Goal: Task Accomplishment & Management: Manage account settings

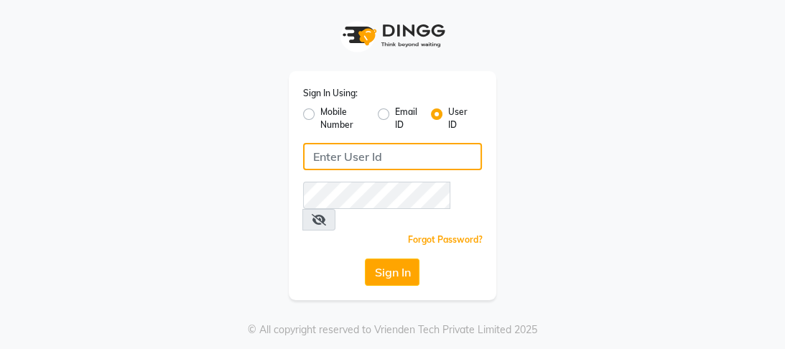
type input "9868279123"
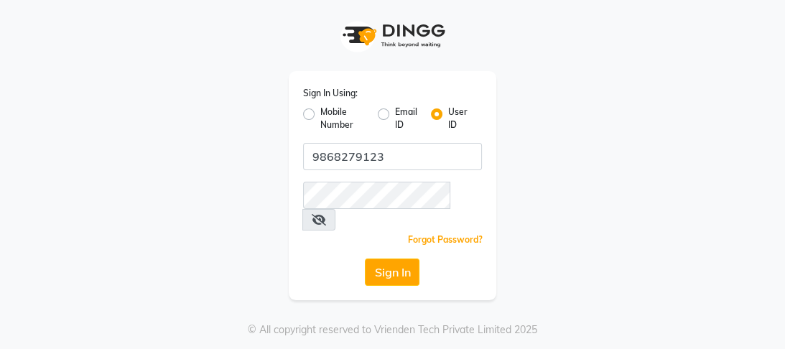
click at [320, 116] on label "Mobile Number" at bounding box center [343, 119] width 46 height 26
click at [320, 115] on input "Mobile Number" at bounding box center [324, 110] width 9 height 9
radio input "true"
radio input "false"
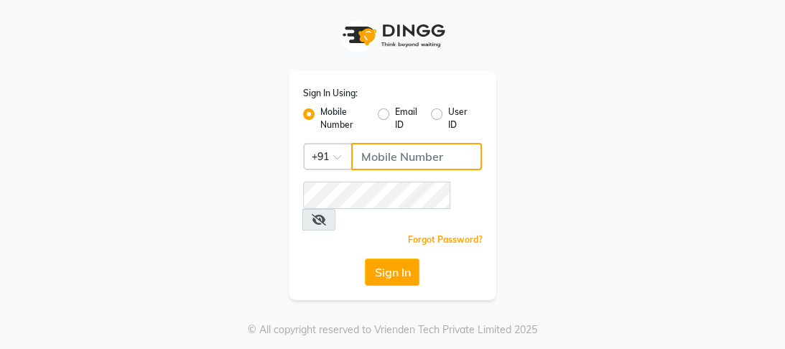
click at [391, 162] on input "Username" at bounding box center [416, 156] width 131 height 27
type input "9868279123"
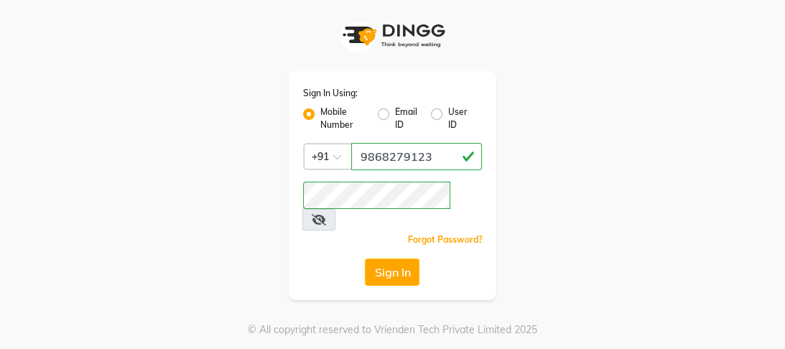
click at [655, 226] on div "Sign In Using: Mobile Number Email ID User ID Country Code × +91 9868279123 Rem…" at bounding box center [393, 150] width 690 height 300
click at [385, 259] on button "Sign In" at bounding box center [392, 272] width 55 height 27
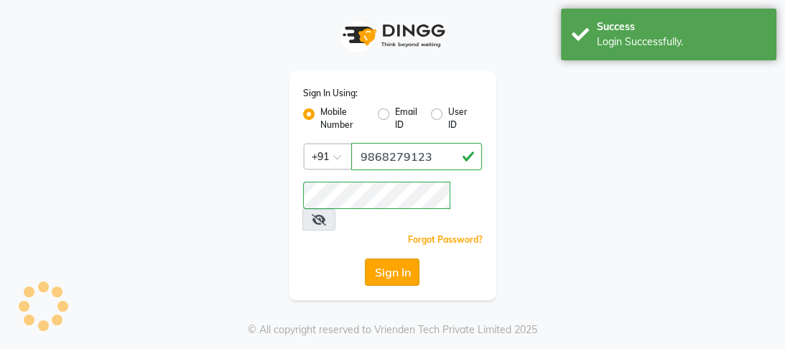
select select "4230"
select select "service"
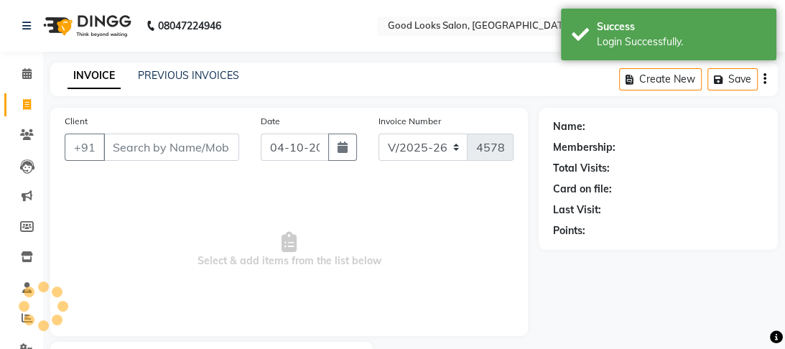
select select "en"
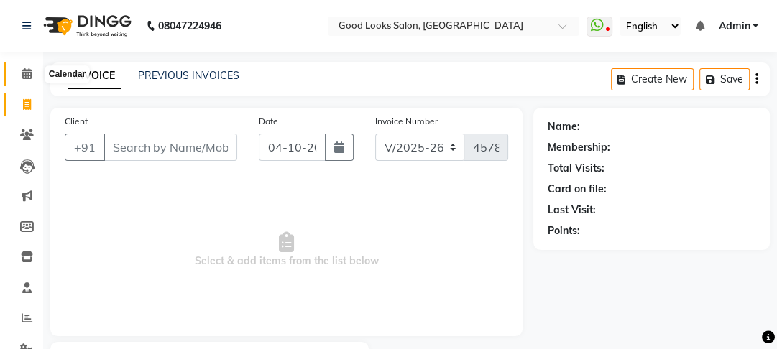
drag, startPoint x: 27, startPoint y: 75, endPoint x: 34, endPoint y: 78, distance: 7.7
click at [28, 75] on icon at bounding box center [26, 73] width 9 height 11
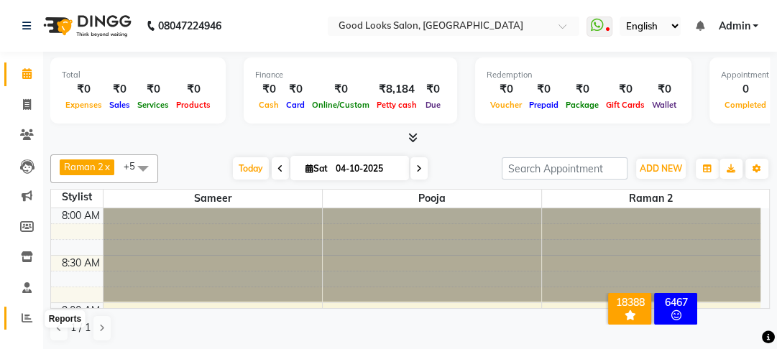
click at [30, 314] on icon at bounding box center [27, 318] width 11 height 11
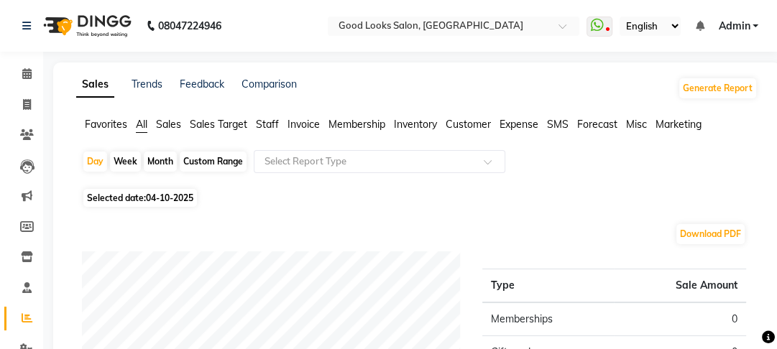
click at [158, 159] on div "Month" at bounding box center [160, 162] width 33 height 20
select select "10"
select select "2025"
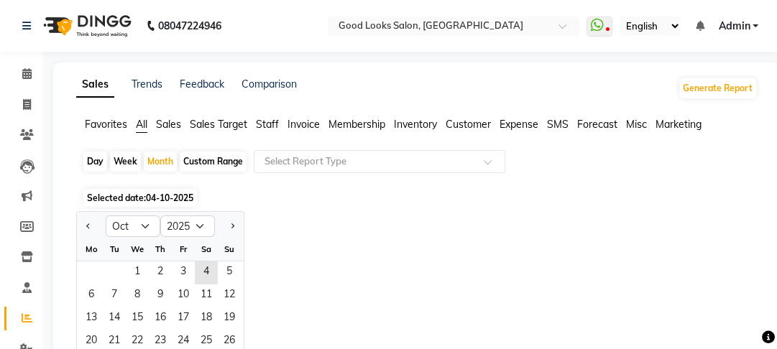
click at [231, 163] on div "Custom Range" at bounding box center [213, 162] width 67 height 20
select select "10"
select select "2025"
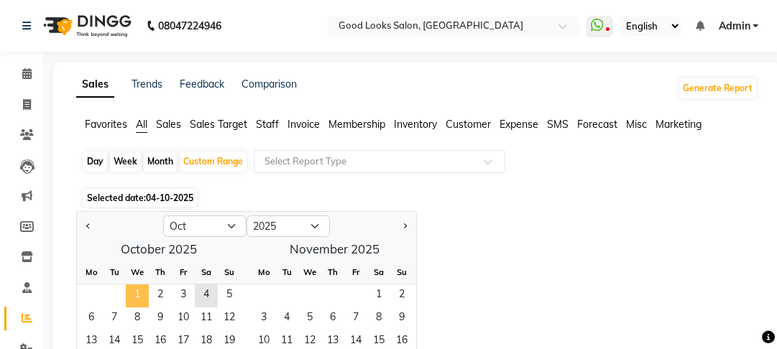
click at [142, 298] on span "1" at bounding box center [137, 296] width 23 height 23
click at [142, 291] on span "1" at bounding box center [137, 296] width 23 height 23
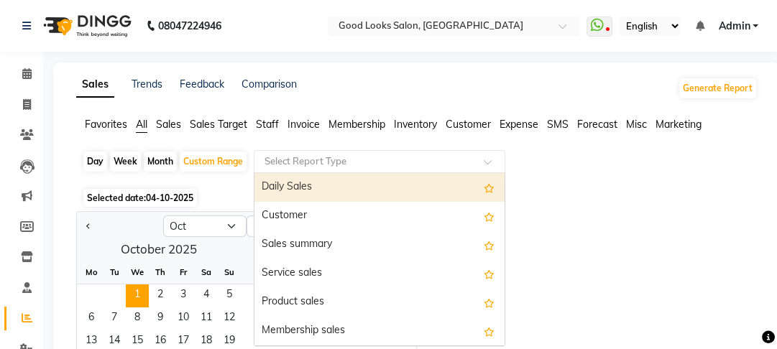
click at [317, 162] on input "text" at bounding box center [365, 161] width 207 height 14
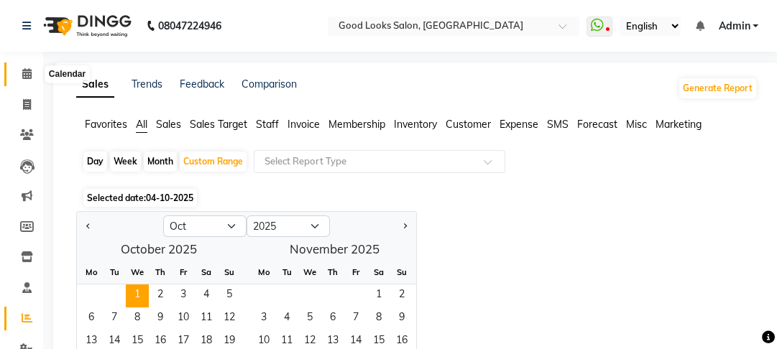
click at [29, 78] on icon at bounding box center [26, 73] width 9 height 11
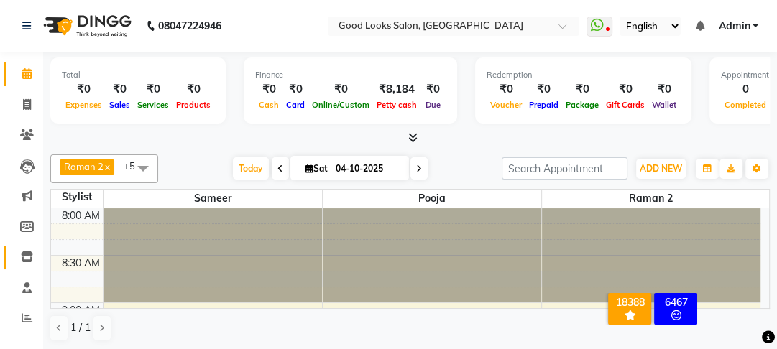
drag, startPoint x: 32, startPoint y: 285, endPoint x: 32, endPoint y: 302, distance: 17.2
click at [24, 103] on icon at bounding box center [27, 104] width 8 height 11
select select "service"
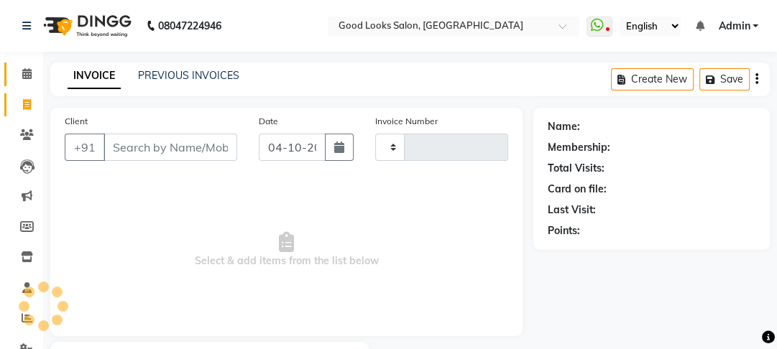
type input "4578"
select select "4230"
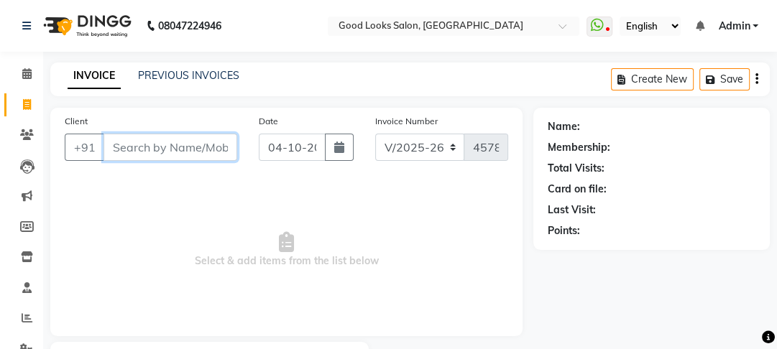
click at [159, 152] on input "Client" at bounding box center [170, 147] width 134 height 27
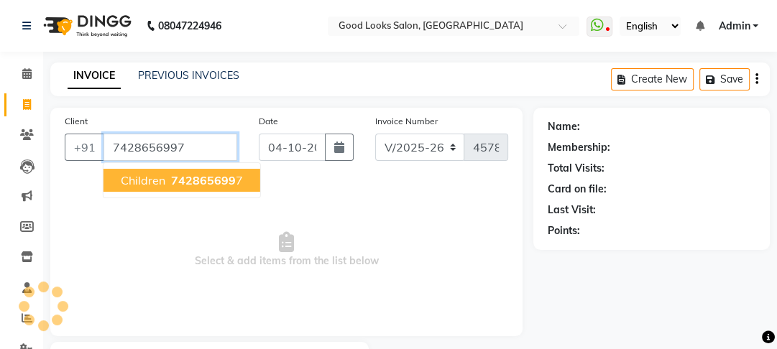
type input "7428656997"
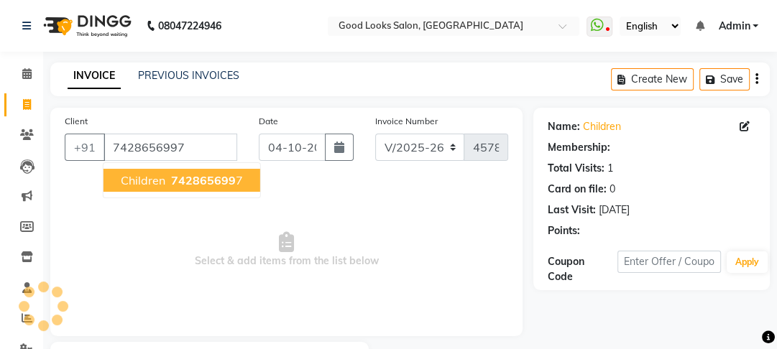
select select "1: Object"
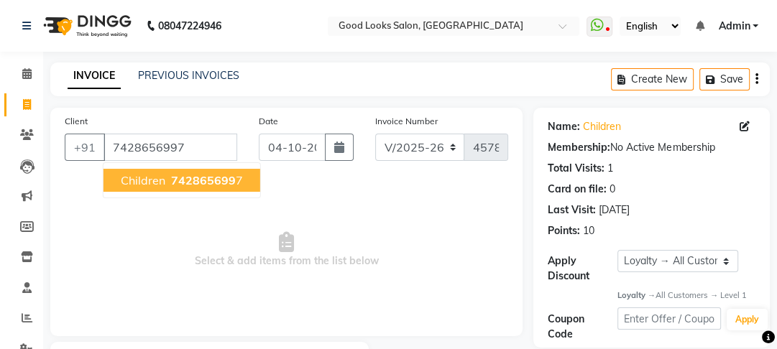
click at [177, 188] on button "children 742865699 7" at bounding box center [181, 180] width 157 height 23
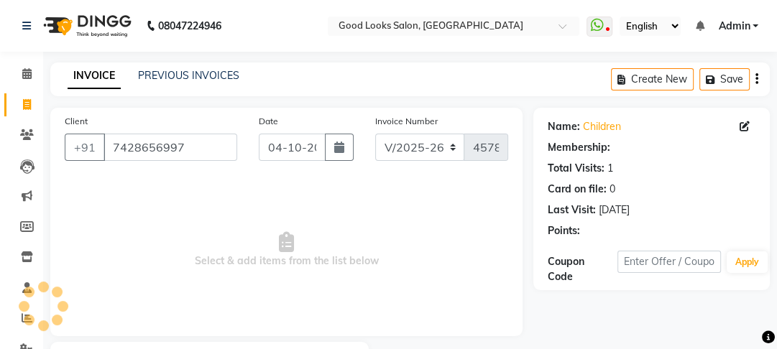
select select "1: Object"
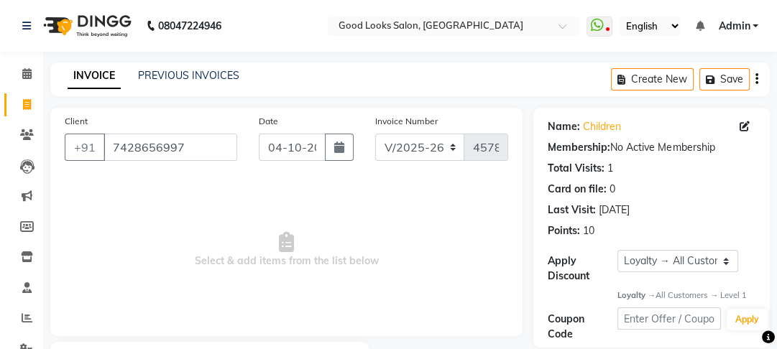
scroll to position [83, 0]
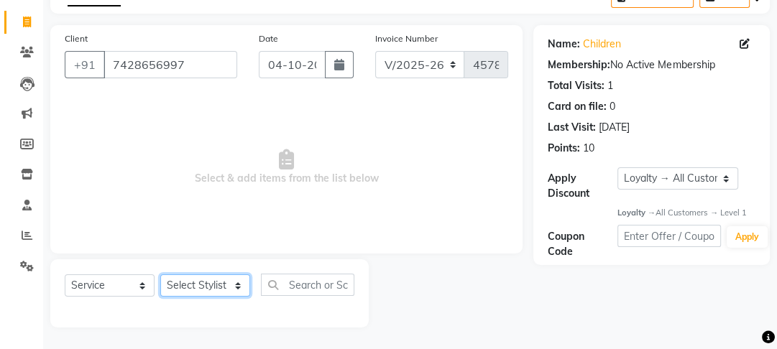
click at [220, 290] on select "Select Stylist [PERSON_NAME] Manager [PERSON_NAME] Pooja [PERSON_NAME] Raman 2 …" at bounding box center [205, 285] width 90 height 22
select select "79136"
click at [160, 274] on select "Select Stylist [PERSON_NAME] Manager [PERSON_NAME] Pooja [PERSON_NAME] Raman 2 …" at bounding box center [205, 285] width 90 height 22
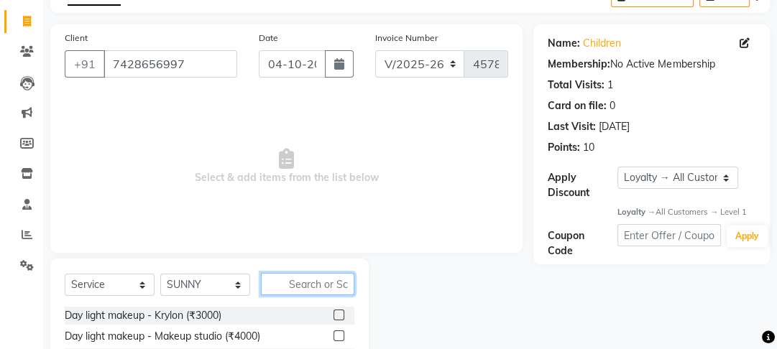
click at [299, 285] on input "text" at bounding box center [307, 284] width 93 height 22
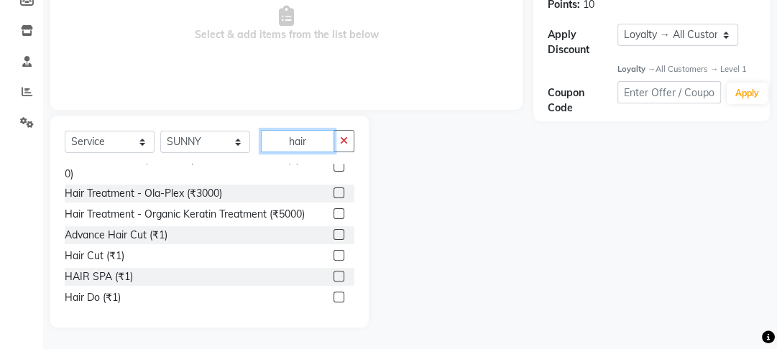
scroll to position [643, 0]
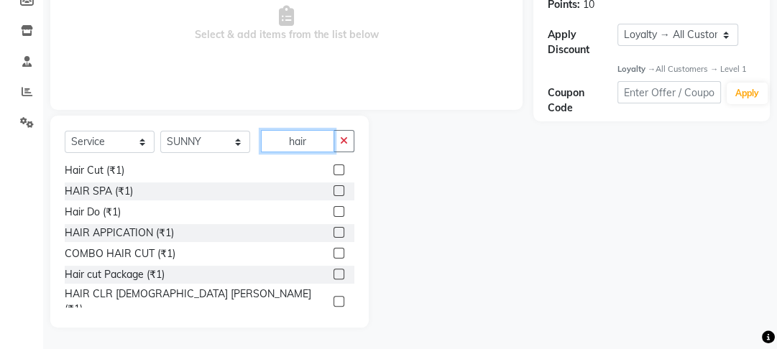
type input "hair"
click at [333, 172] on label at bounding box center [338, 170] width 11 height 11
click at [333, 172] on input "checkbox" at bounding box center [337, 170] width 9 height 9
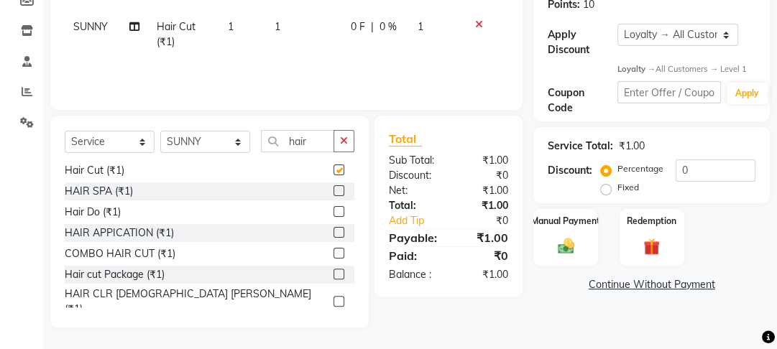
checkbox input "false"
click at [285, 31] on td "1" at bounding box center [304, 34] width 76 height 47
select select "79136"
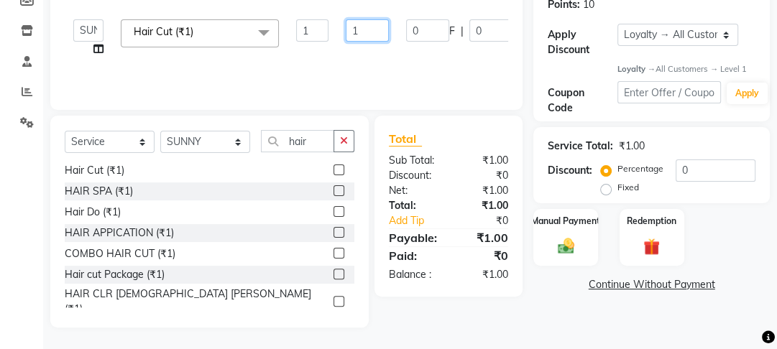
click at [361, 32] on input "1" at bounding box center [367, 30] width 43 height 22
type input "200"
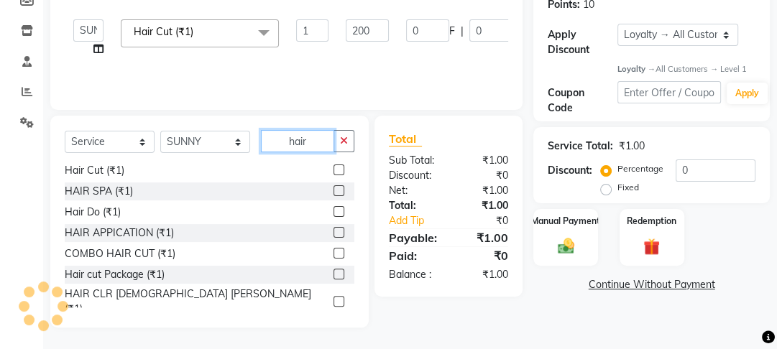
click at [322, 140] on input "hair" at bounding box center [297, 141] width 73 height 22
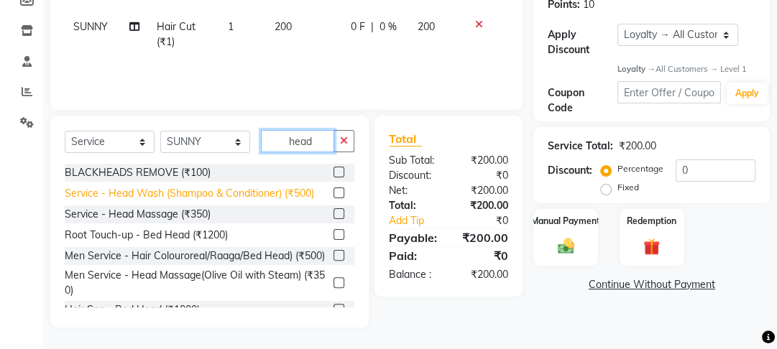
scroll to position [130, 0]
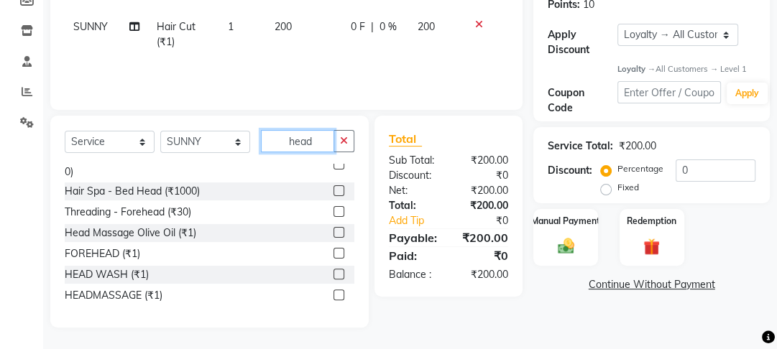
type input "head"
click at [333, 272] on label at bounding box center [338, 274] width 11 height 11
click at [333, 272] on input "checkbox" at bounding box center [337, 274] width 9 height 9
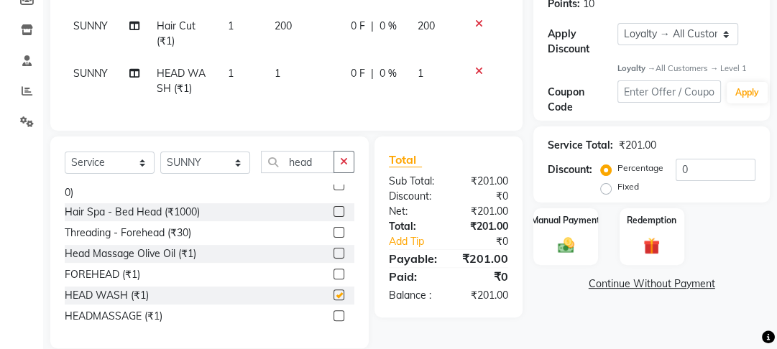
checkbox input "false"
click at [291, 75] on td "1" at bounding box center [304, 80] width 76 height 47
select select "79136"
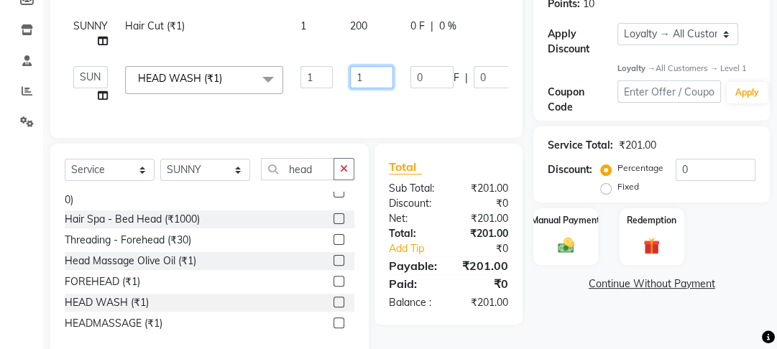
click at [366, 74] on input "1" at bounding box center [371, 77] width 43 height 22
type input "100"
click at [552, 243] on img at bounding box center [566, 245] width 28 height 19
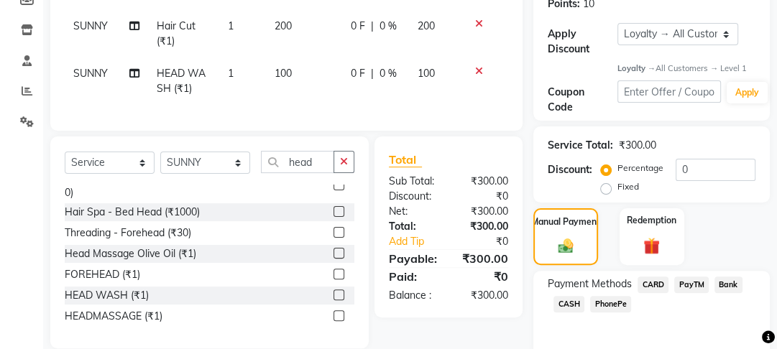
click at [573, 305] on span "CASH" at bounding box center [568, 304] width 31 height 17
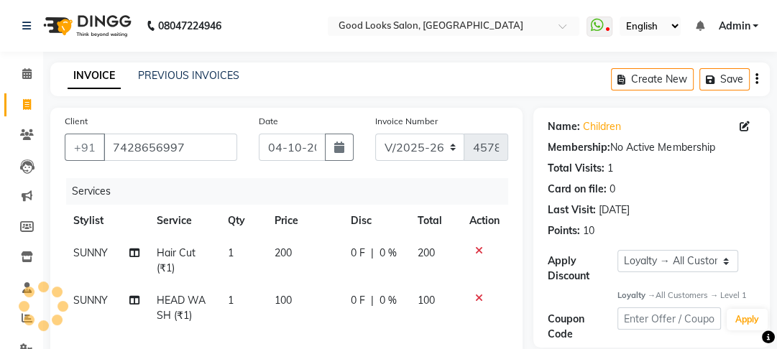
scroll to position [328, 0]
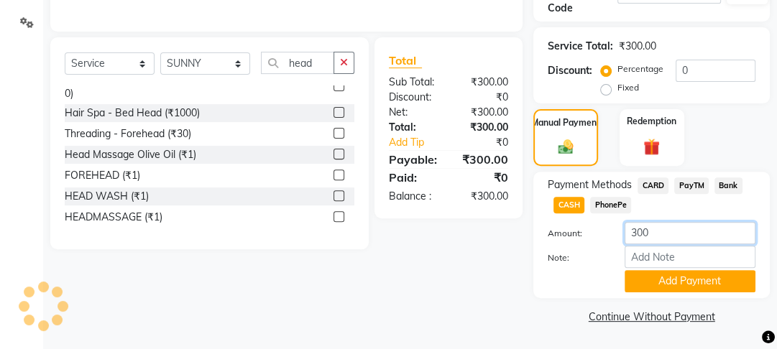
click at [637, 234] on input "300" at bounding box center [689, 233] width 131 height 22
type input "200"
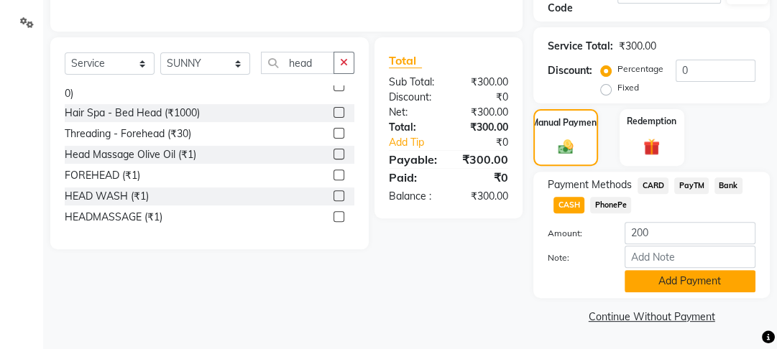
click at [675, 285] on button "Add Payment" at bounding box center [689, 281] width 131 height 22
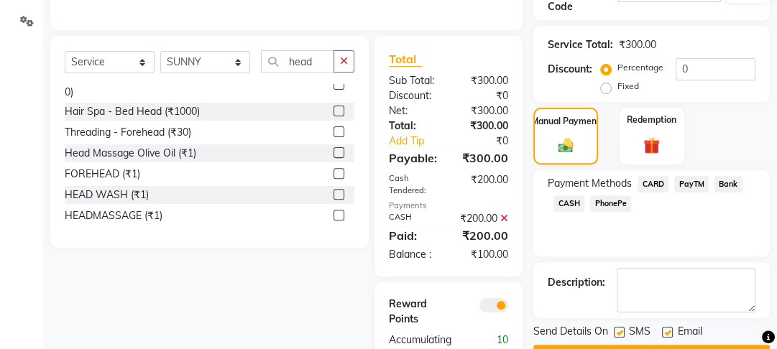
scroll to position [402, 0]
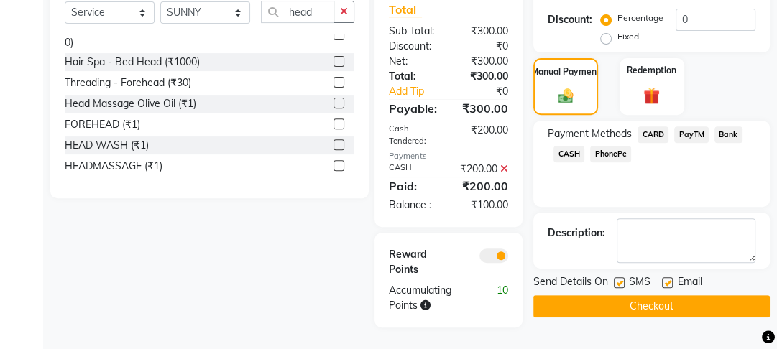
click at [661, 295] on button "Checkout" at bounding box center [651, 306] width 236 height 22
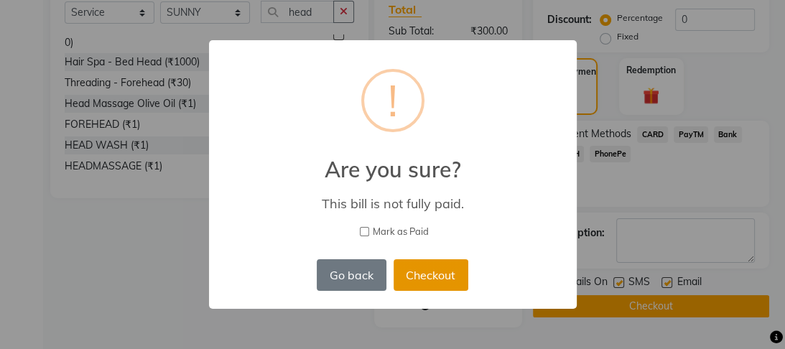
click at [446, 281] on button "Checkout" at bounding box center [431, 275] width 75 height 32
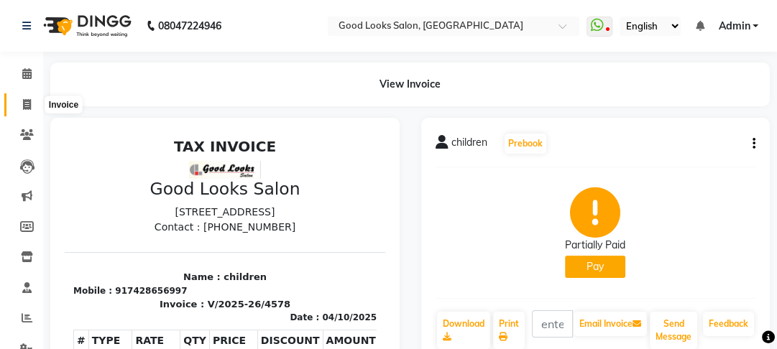
click at [21, 103] on span at bounding box center [26, 105] width 25 height 17
select select "4230"
select select "service"
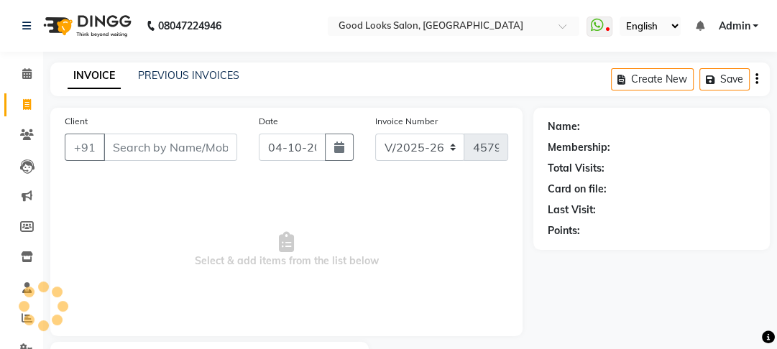
scroll to position [83, 0]
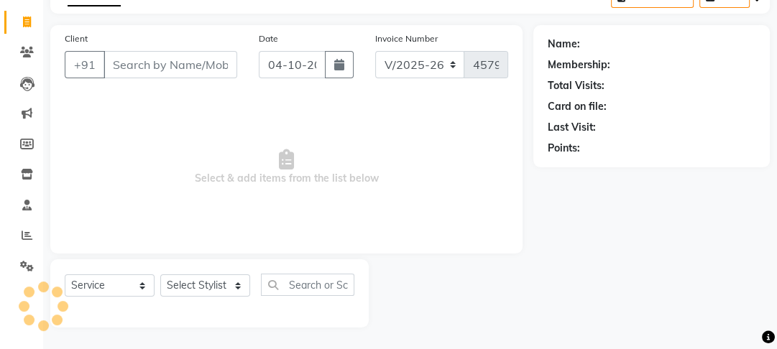
click at [135, 73] on input "Client" at bounding box center [170, 64] width 134 height 27
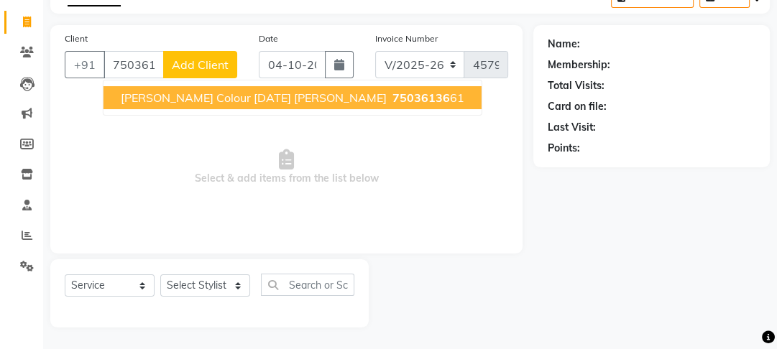
click at [158, 65] on input "75036136" at bounding box center [133, 64] width 60 height 27
click at [157, 69] on input "75036136" at bounding box center [133, 64] width 60 height 27
click at [185, 104] on button "Kuljeet beard colour 30aug24 Singh 75036136 61" at bounding box center [292, 97] width 378 height 23
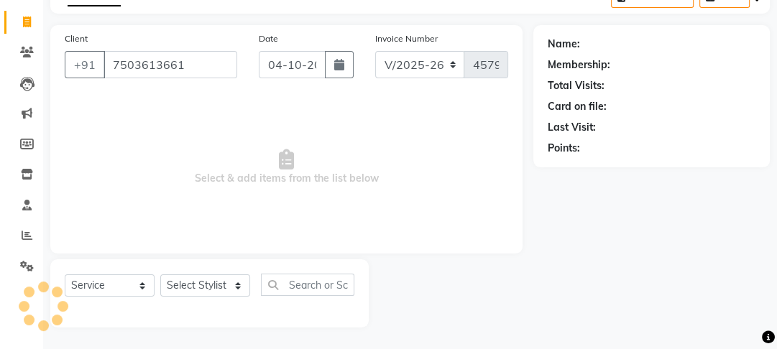
type input "7503613661"
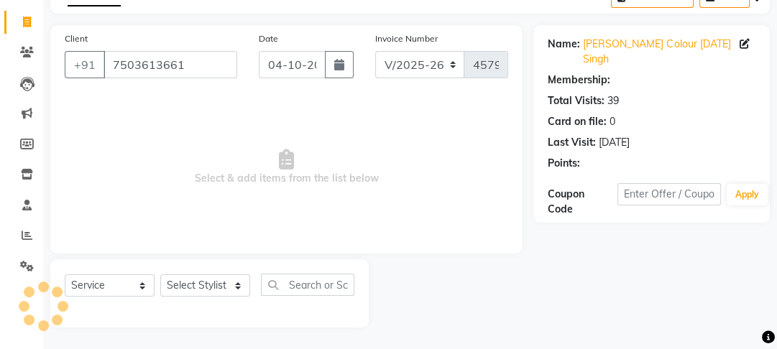
select select "1: Object"
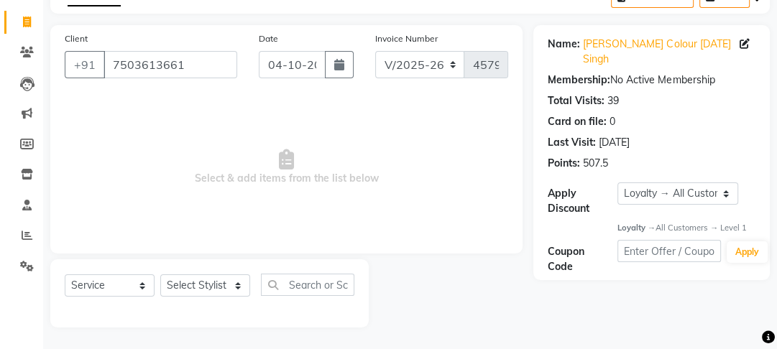
click at [211, 272] on div "Select Service Product Membership Package Voucher Prepaid Gift Card Select Styl…" at bounding box center [209, 293] width 318 height 68
click at [211, 277] on select "Select Stylist [PERSON_NAME] Manager [PERSON_NAME] Pooja [PERSON_NAME] Raman 2 …" at bounding box center [205, 285] width 90 height 22
select select "79136"
click at [160, 274] on select "Select Stylist [PERSON_NAME] Manager [PERSON_NAME] Pooja [PERSON_NAME] Raman 2 …" at bounding box center [205, 285] width 90 height 22
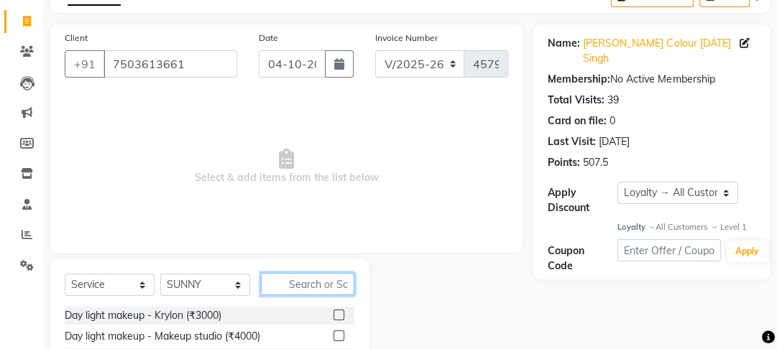
click at [292, 287] on input "text" at bounding box center [307, 284] width 93 height 22
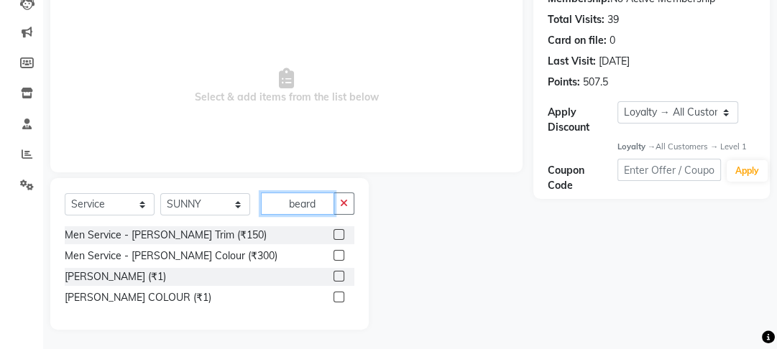
scroll to position [167, 0]
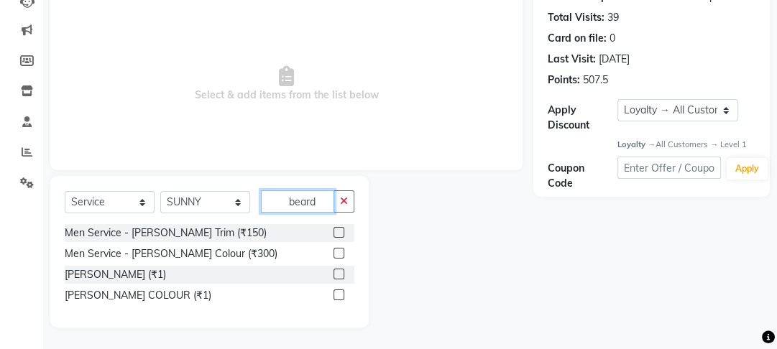
type input "beard"
click at [342, 234] on label at bounding box center [338, 232] width 11 height 11
click at [342, 234] on input "checkbox" at bounding box center [337, 232] width 9 height 9
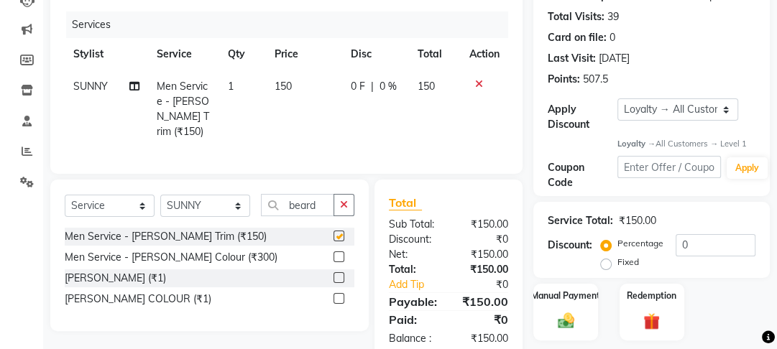
checkbox input "false"
click at [328, 202] on input "beard" at bounding box center [297, 205] width 73 height 22
type input "b"
type input "beard"
click at [341, 251] on label at bounding box center [338, 256] width 11 height 11
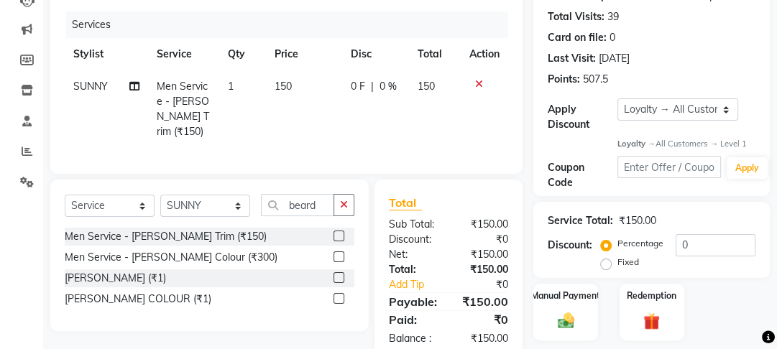
click at [341, 253] on input "checkbox" at bounding box center [337, 257] width 9 height 9
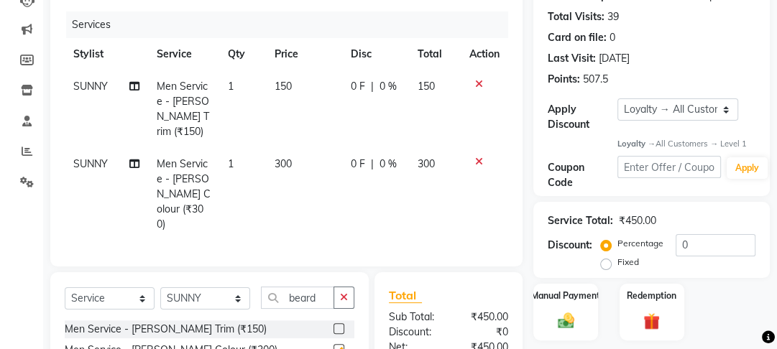
checkbox input "false"
click at [280, 157] on span "300" at bounding box center [282, 163] width 17 height 13
select select "79136"
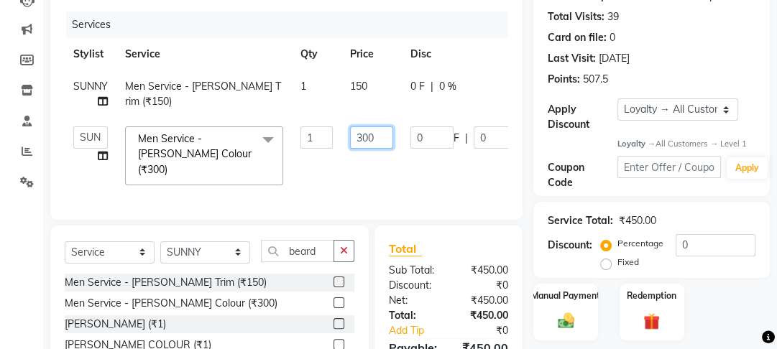
click at [359, 137] on input "300" at bounding box center [371, 137] width 43 height 22
type input "500"
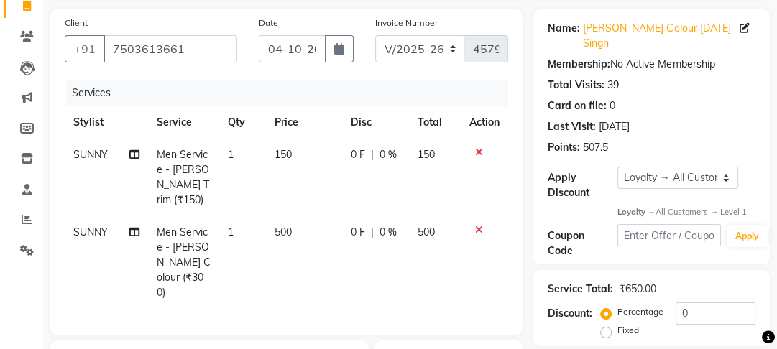
scroll to position [271, 0]
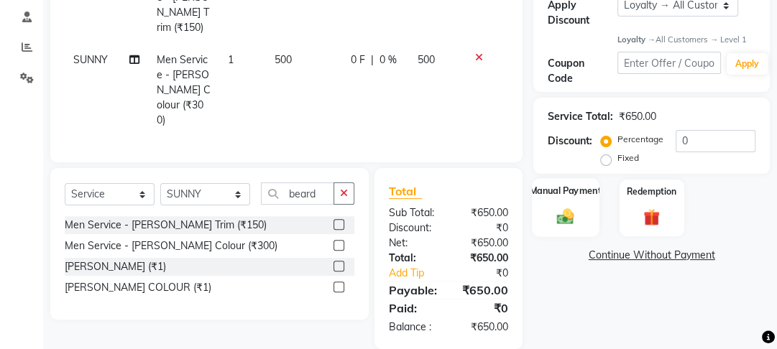
click at [564, 221] on img at bounding box center [566, 216] width 28 height 19
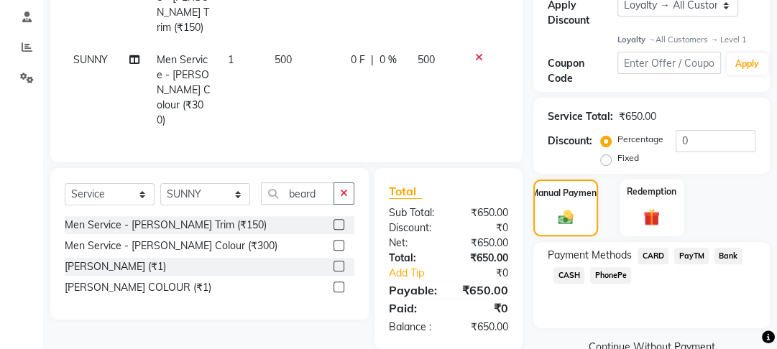
click at [698, 256] on span "PayTM" at bounding box center [691, 256] width 34 height 17
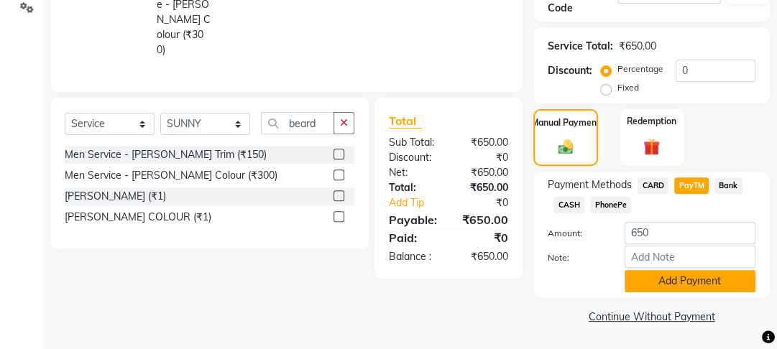
click at [693, 289] on button "Add Payment" at bounding box center [689, 281] width 131 height 22
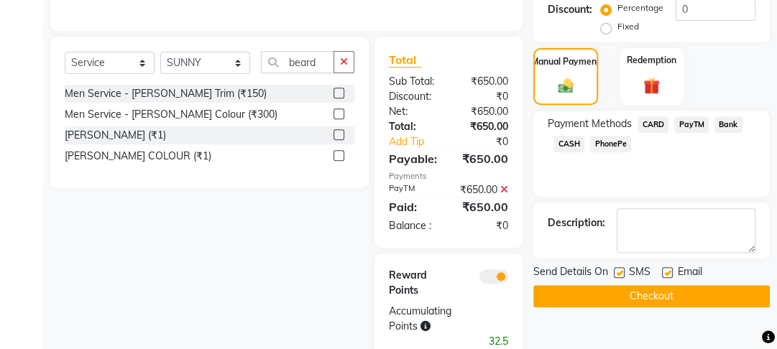
scroll to position [432, 0]
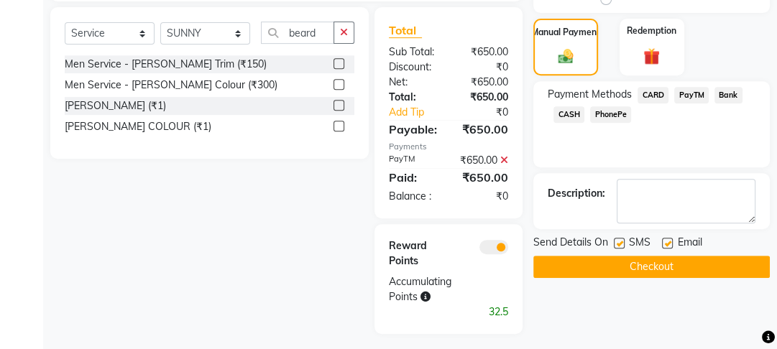
click at [620, 242] on label at bounding box center [619, 243] width 11 height 11
click at [620, 242] on input "checkbox" at bounding box center [618, 243] width 9 height 9
checkbox input "false"
click at [672, 244] on div "Email" at bounding box center [687, 244] width 51 height 18
click at [669, 241] on label at bounding box center [667, 243] width 11 height 11
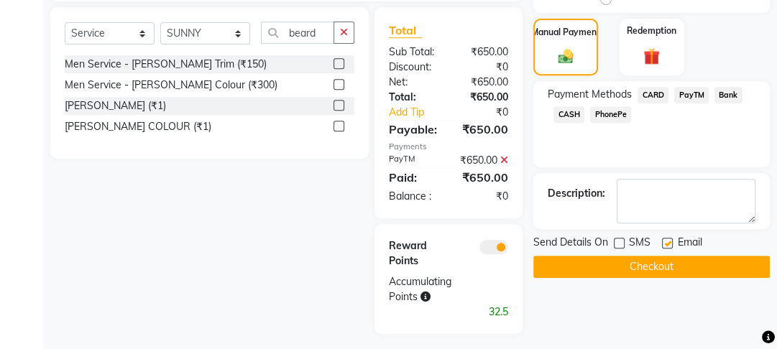
click at [669, 241] on input "checkbox" at bounding box center [666, 243] width 9 height 9
checkbox input "false"
click at [667, 267] on button "Checkout" at bounding box center [651, 267] width 236 height 22
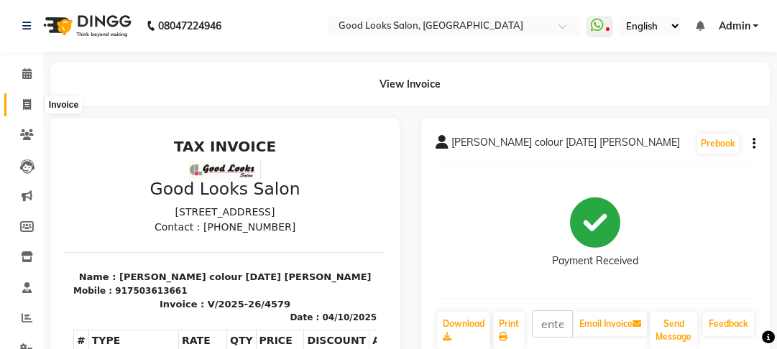
click at [26, 109] on icon at bounding box center [27, 104] width 8 height 11
select select "service"
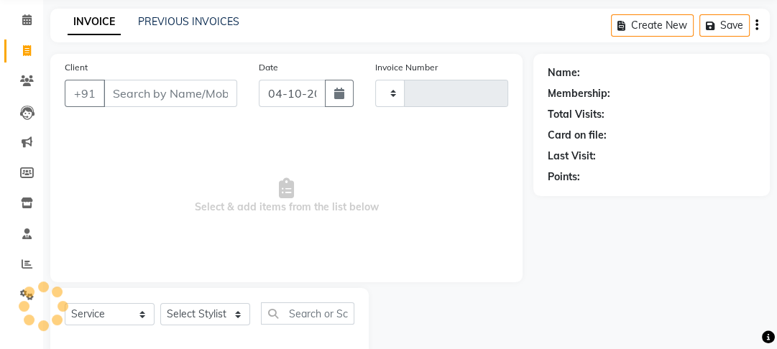
type input "4580"
select select "4230"
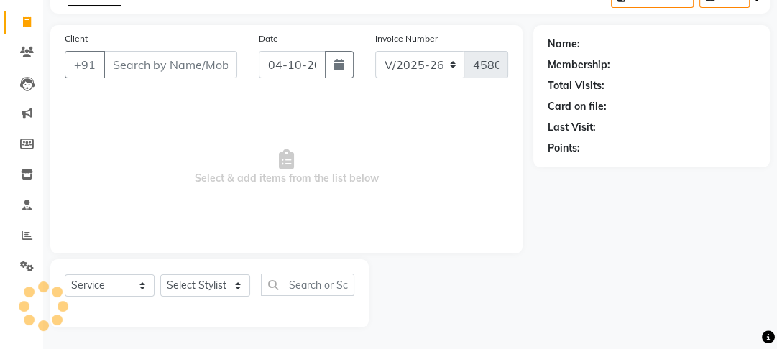
click at [115, 70] on input "Client" at bounding box center [170, 64] width 134 height 27
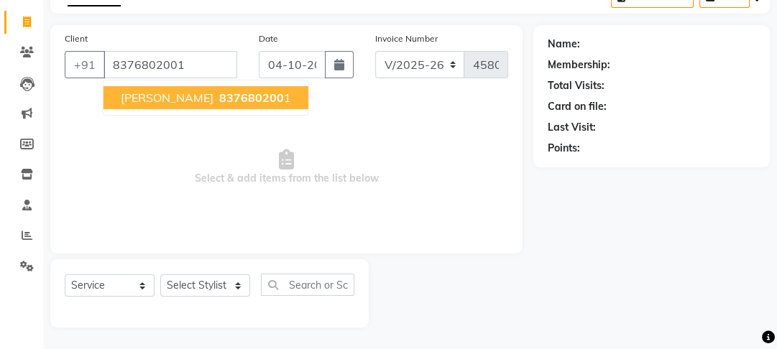
type input "8376802001"
select select "1: Object"
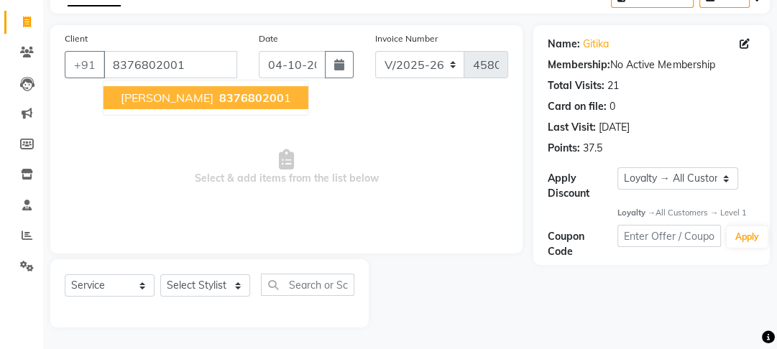
click at [152, 94] on span "[PERSON_NAME]" at bounding box center [167, 98] width 93 height 14
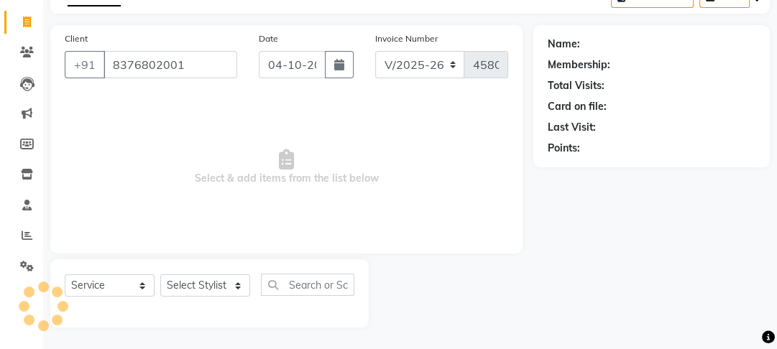
select select "1: Object"
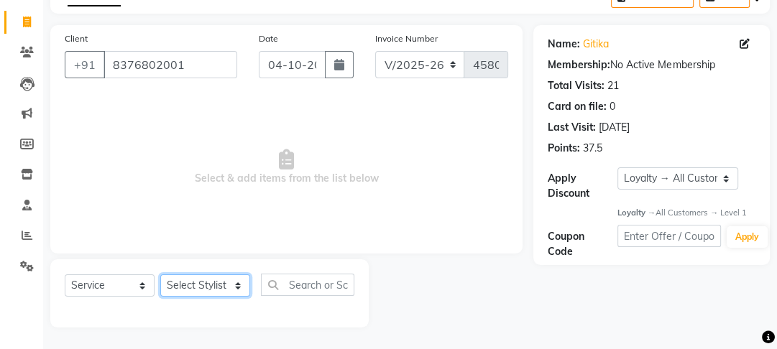
click at [233, 278] on select "Select Stylist [PERSON_NAME] Manager [PERSON_NAME] Pooja [PERSON_NAME] Raman 2 …" at bounding box center [205, 285] width 90 height 22
select select "70835"
click at [160, 274] on select "Select Stylist [PERSON_NAME] Manager [PERSON_NAME] Pooja [PERSON_NAME] Raman 2 …" at bounding box center [205, 285] width 90 height 22
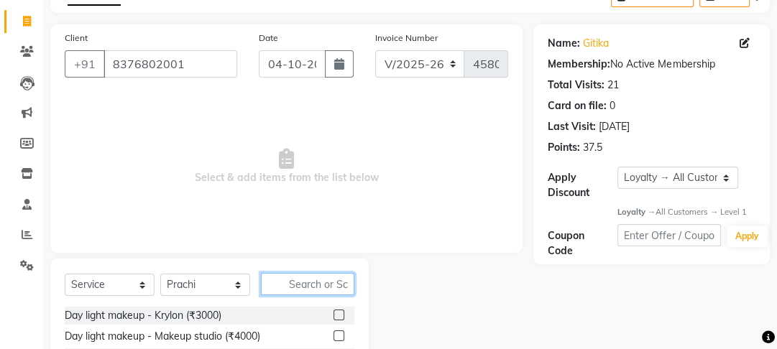
click at [278, 285] on input "text" at bounding box center [307, 284] width 93 height 22
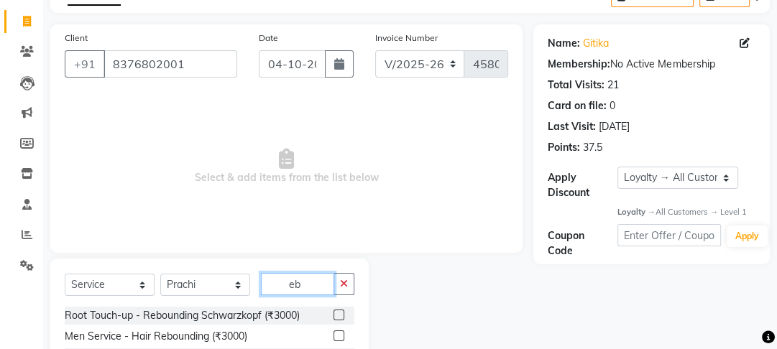
scroll to position [146, 0]
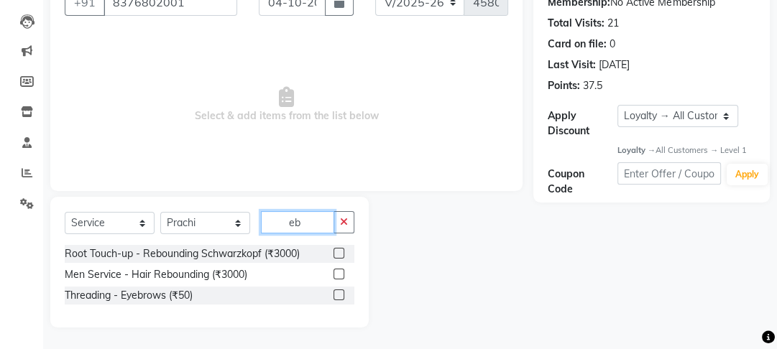
type input "eb"
click at [337, 298] on label at bounding box center [338, 295] width 11 height 11
click at [337, 298] on input "checkbox" at bounding box center [337, 295] width 9 height 9
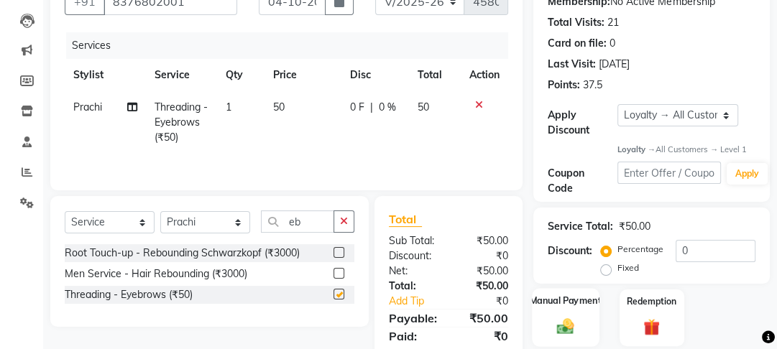
checkbox input "false"
click at [557, 318] on img at bounding box center [566, 326] width 28 height 19
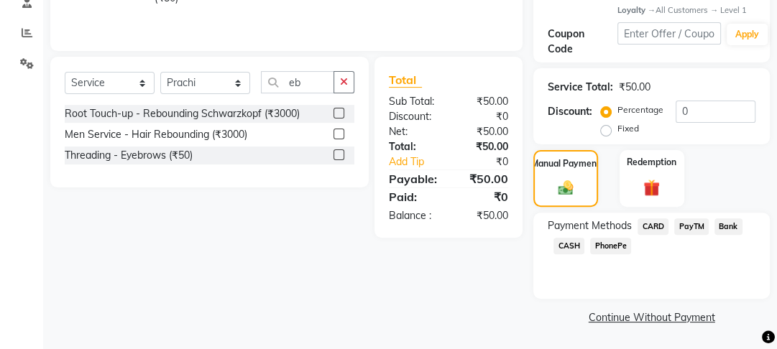
click at [573, 246] on span "CASH" at bounding box center [568, 246] width 31 height 17
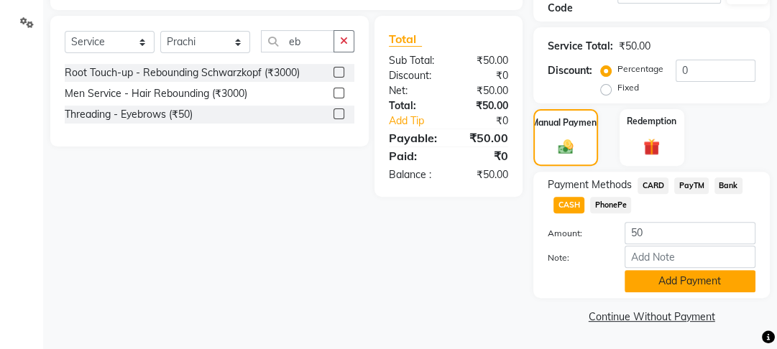
click at [685, 276] on button "Add Payment" at bounding box center [689, 281] width 131 height 22
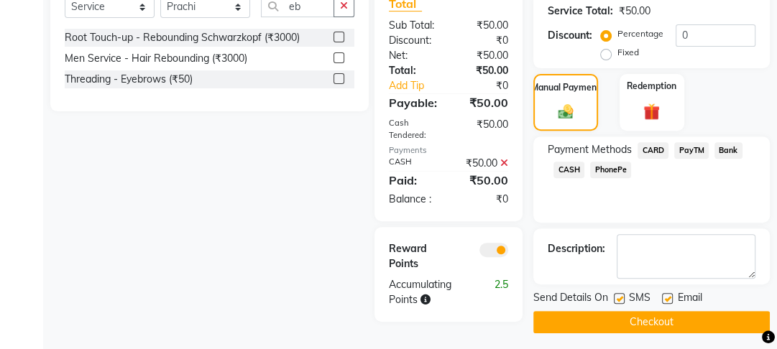
scroll to position [371, 0]
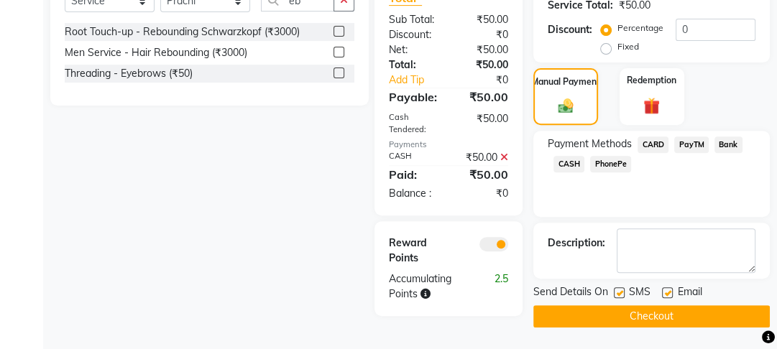
click at [660, 305] on button "Checkout" at bounding box center [651, 316] width 236 height 22
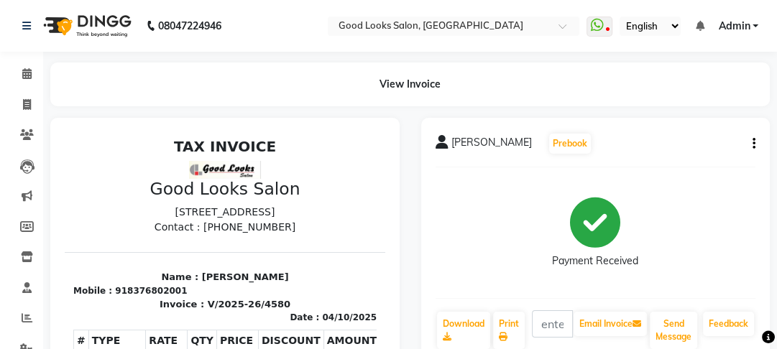
click at [647, 120] on div "GITIKA Prebook Payment Received Download Print Email Invoice Send Message Feedb…" at bounding box center [595, 241] width 349 height 247
click at [394, 88] on div "View Invoice" at bounding box center [409, 85] width 719 height 44
click at [357, 95] on div "View Invoice" at bounding box center [409, 85] width 719 height 44
click at [24, 101] on icon at bounding box center [27, 104] width 8 height 11
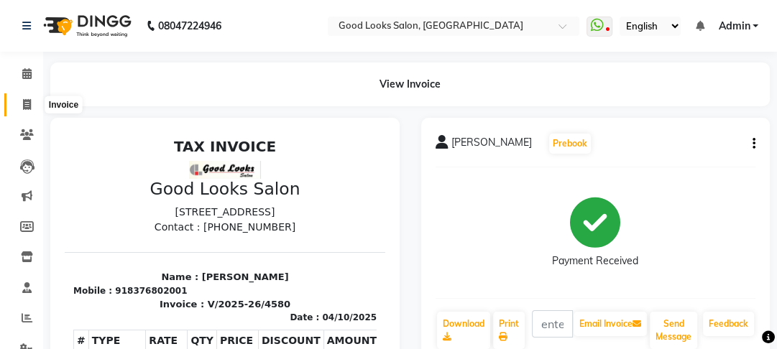
select select "service"
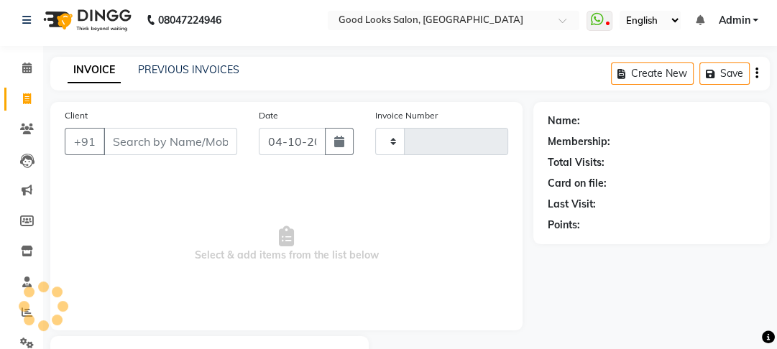
type input "4581"
select select "4230"
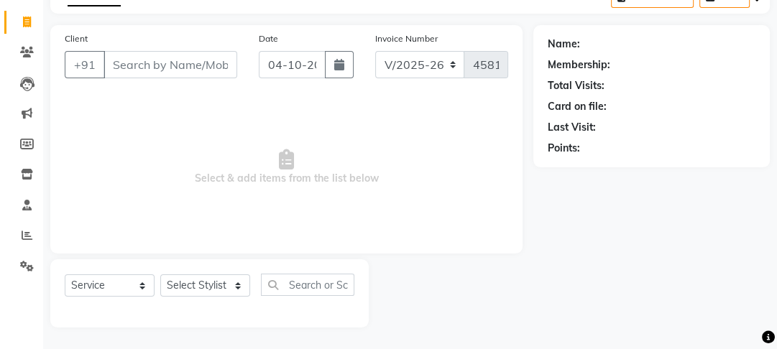
click at [342, 95] on div "Client +91 Date 04-10-2025 Invoice Number V/2025 V/2025-26 4581 Select & add it…" at bounding box center [286, 139] width 472 height 228
drag, startPoint x: 342, startPoint y: 95, endPoint x: 207, endPoint y: 13, distance: 158.0
click at [207, 13] on main "INVOICE PREVIOUS INVOICES Create New Save Client +91 Date 04-10-2025 Invoice Nu…" at bounding box center [410, 164] width 734 height 369
click at [365, 139] on span "Select & add items from the list below" at bounding box center [286, 168] width 443 height 144
drag, startPoint x: 365, startPoint y: 139, endPoint x: 314, endPoint y: 14, distance: 134.4
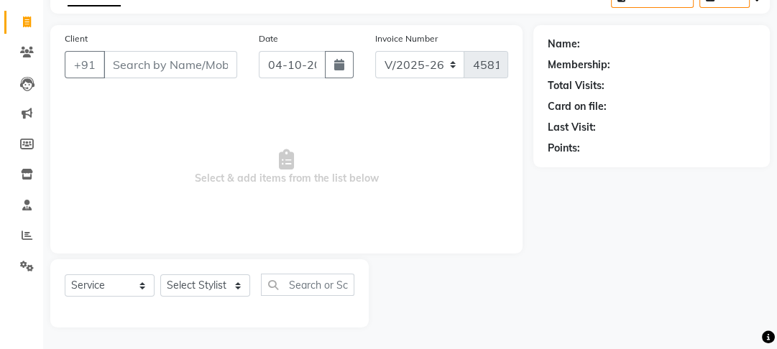
click at [314, 14] on main "INVOICE PREVIOUS INVOICES Create New Save Client +91 Date 04-10-2025 Invoice Nu…" at bounding box center [410, 164] width 734 height 369
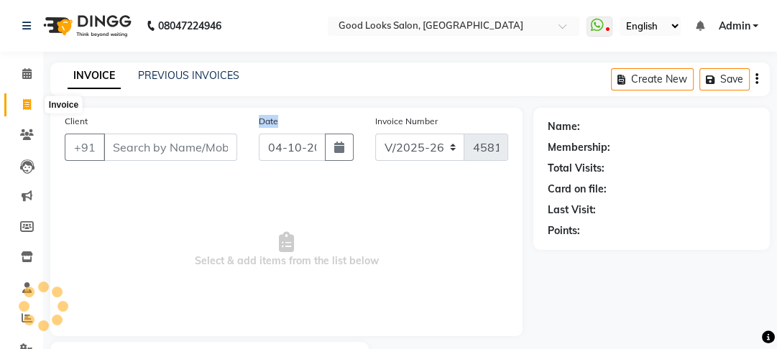
click at [26, 104] on icon at bounding box center [27, 104] width 8 height 11
select select "service"
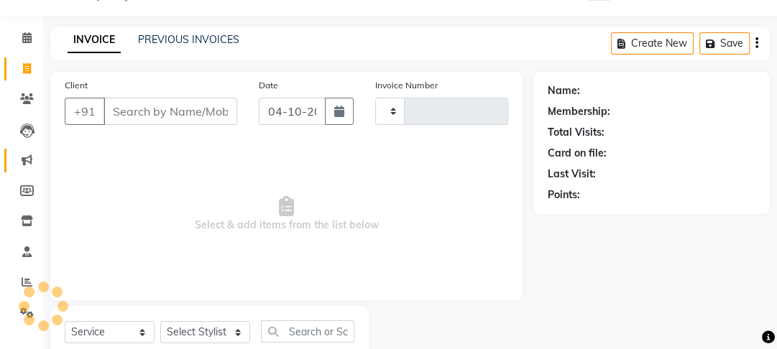
click at [26, 149] on link "Marketing" at bounding box center [21, 161] width 34 height 24
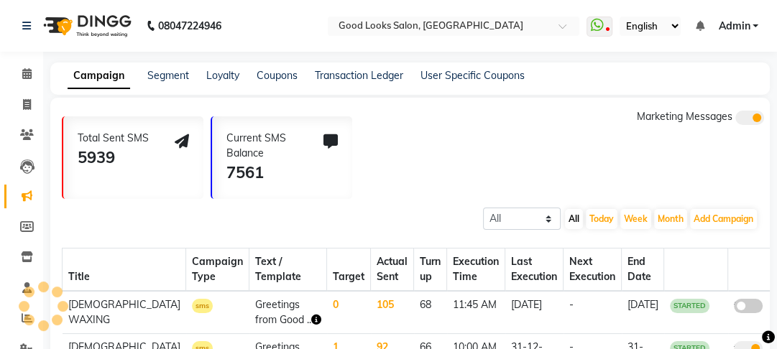
click at [430, 121] on div "Total Sent SMS 5939 Current SMS Balance 7561 Marketing Messages" at bounding box center [416, 154] width 708 height 90
click at [22, 106] on span at bounding box center [26, 105] width 25 height 17
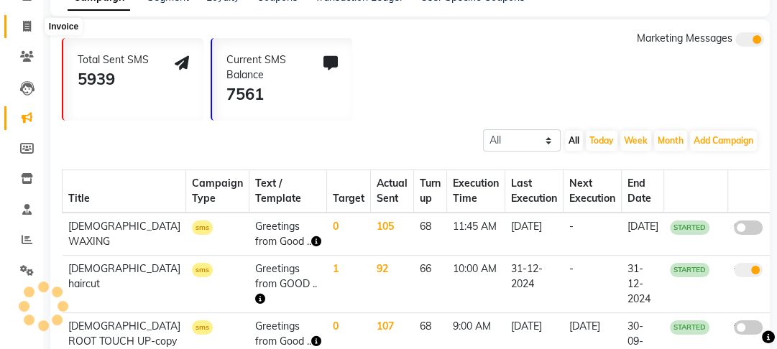
select select "4230"
select select "service"
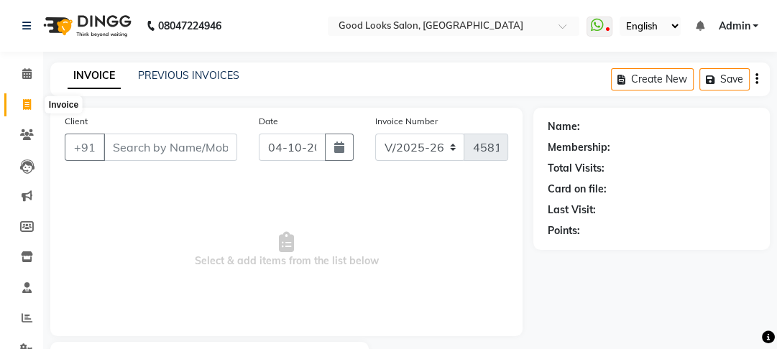
click at [31, 103] on span at bounding box center [26, 105] width 25 height 17
select select "service"
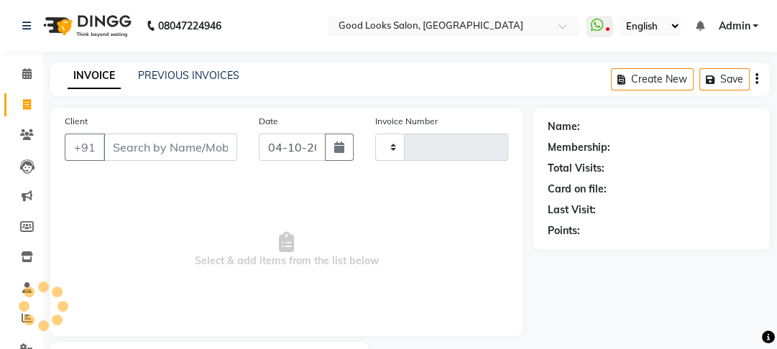
type input "4581"
select select "4230"
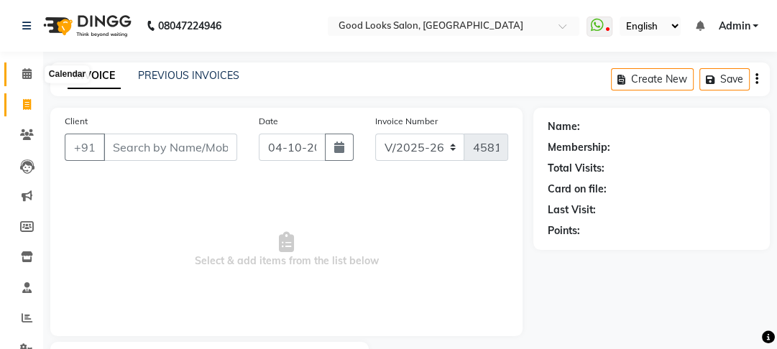
click at [30, 68] on icon at bounding box center [26, 73] width 9 height 11
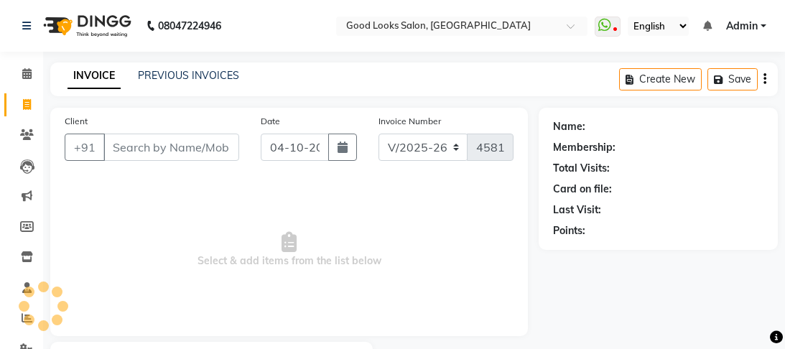
select select "4230"
select select "service"
click at [32, 107] on span at bounding box center [26, 105] width 25 height 17
select select "service"
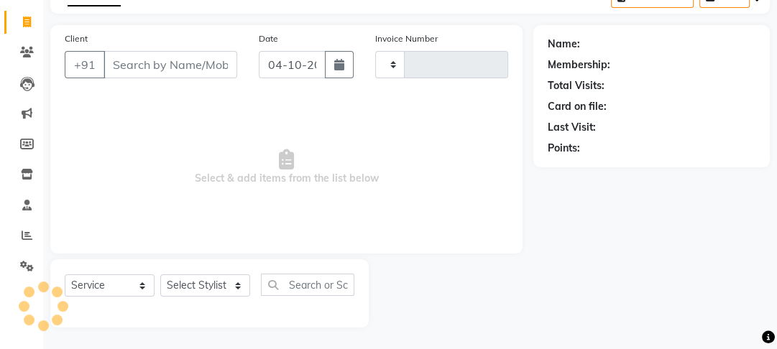
type input "4581"
select select "4230"
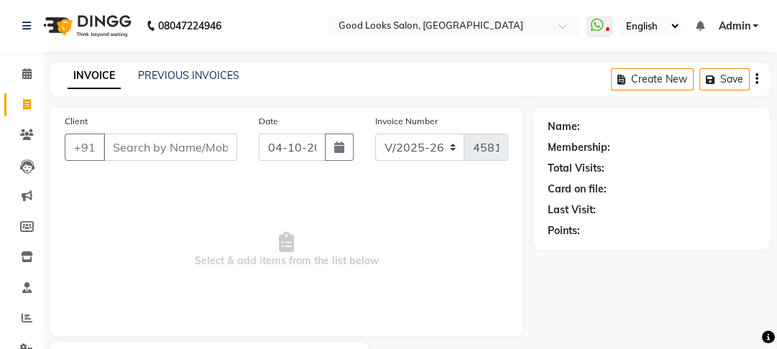
click at [170, 157] on input "Client" at bounding box center [170, 147] width 134 height 27
type input "9717190565"
click at [179, 149] on span "Add Client" at bounding box center [200, 147] width 57 height 14
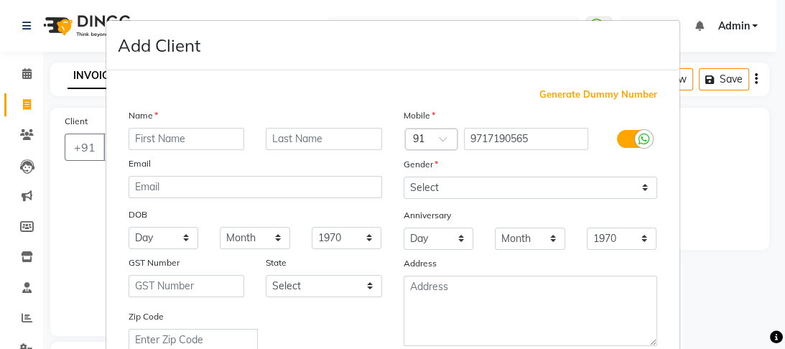
click at [212, 139] on input "text" at bounding box center [187, 139] width 116 height 22
type input "[PERSON_NAME]"
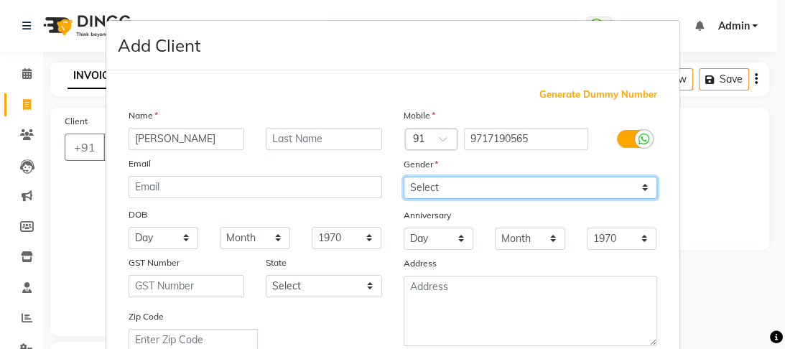
click at [451, 190] on select "Select [DEMOGRAPHIC_DATA] [DEMOGRAPHIC_DATA] Other Prefer Not To Say" at bounding box center [531, 188] width 254 height 22
select select "[DEMOGRAPHIC_DATA]"
click at [404, 177] on select "Select [DEMOGRAPHIC_DATA] [DEMOGRAPHIC_DATA] Other Prefer Not To Say" at bounding box center [531, 188] width 254 height 22
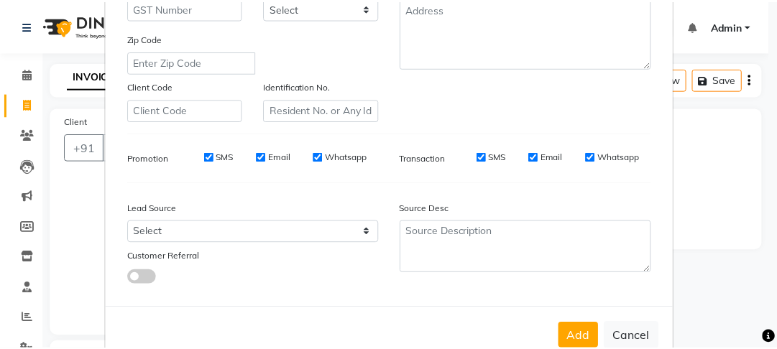
scroll to position [321, 0]
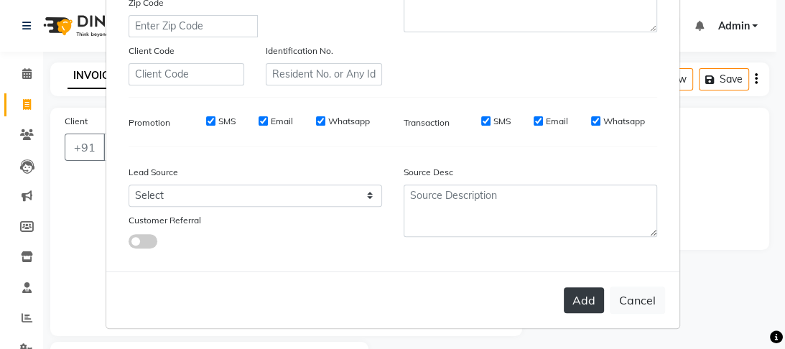
click at [564, 305] on button "Add" at bounding box center [584, 300] width 40 height 26
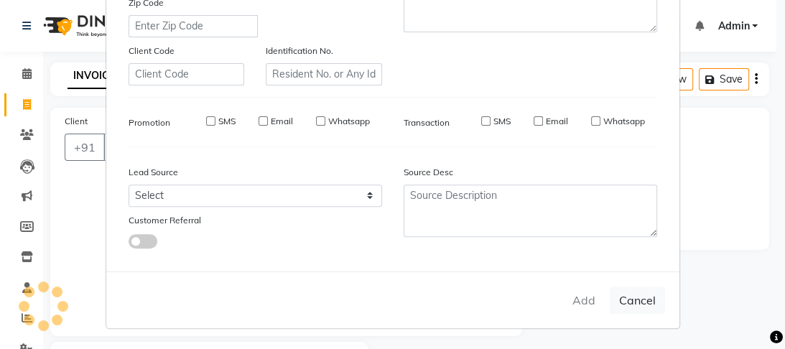
select select
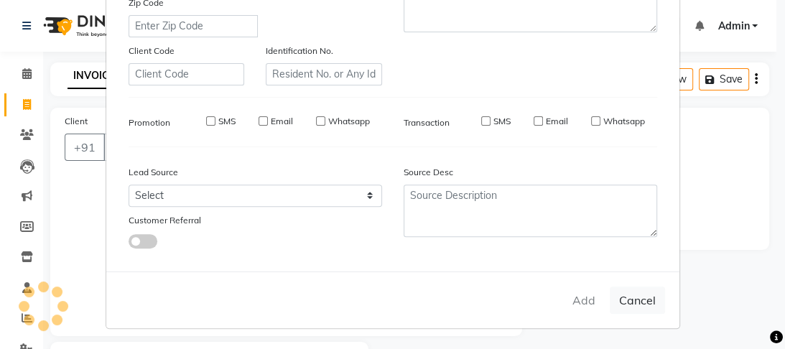
select select
checkbox input "false"
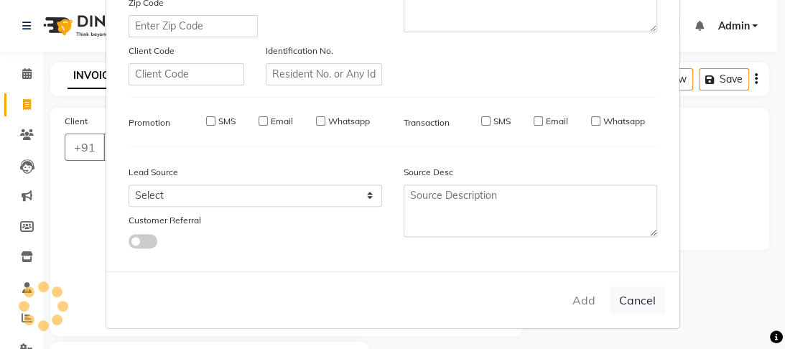
checkbox input "false"
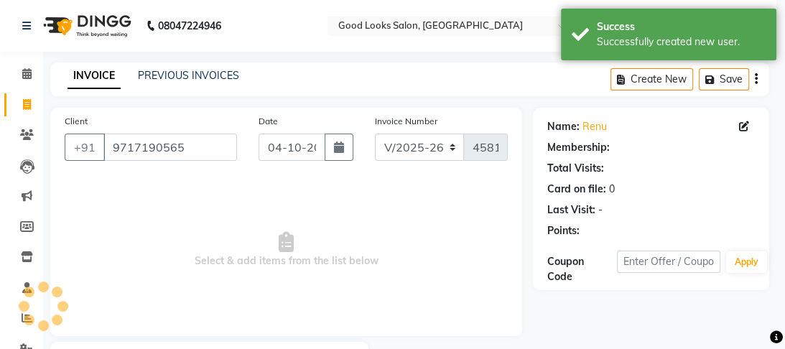
select select "1: Object"
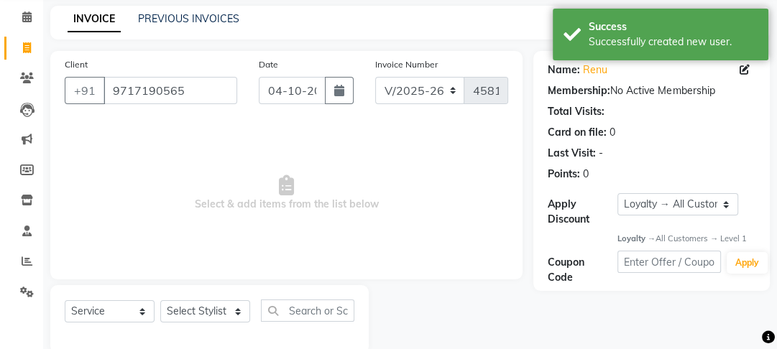
scroll to position [83, 0]
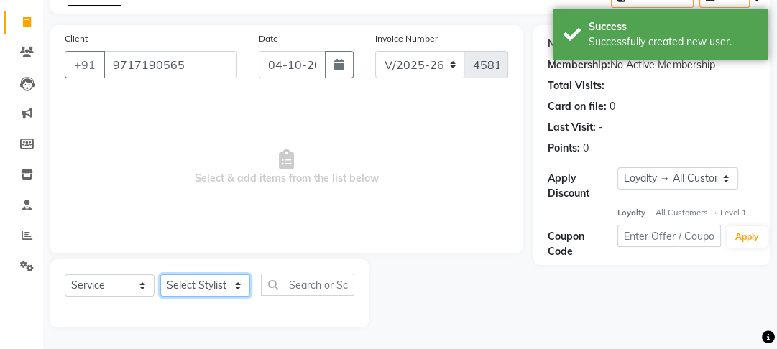
click at [233, 292] on select "Select Stylist [PERSON_NAME] Manager [PERSON_NAME] Pooja [PERSON_NAME] Raman 2 …" at bounding box center [205, 285] width 90 height 22
select select "22726"
click at [160, 274] on select "Select Stylist [PERSON_NAME] Manager [PERSON_NAME] Pooja [PERSON_NAME] Raman 2 …" at bounding box center [205, 285] width 90 height 22
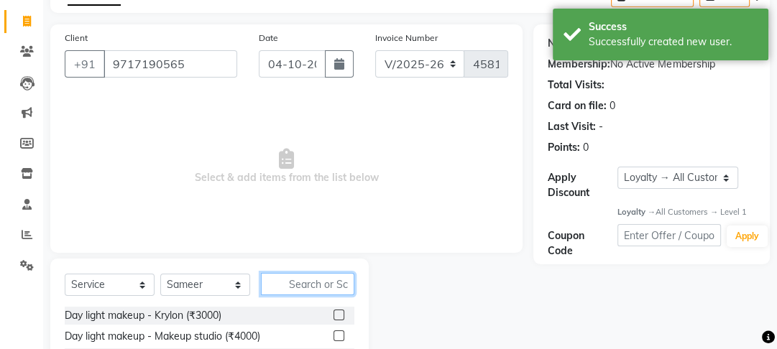
click at [294, 282] on input "text" at bounding box center [307, 284] width 93 height 22
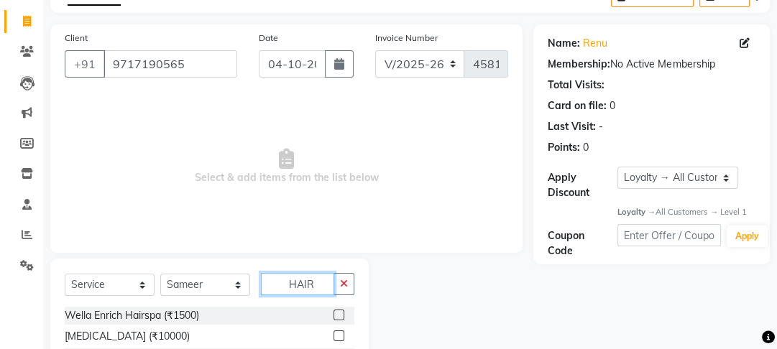
scroll to position [227, 0]
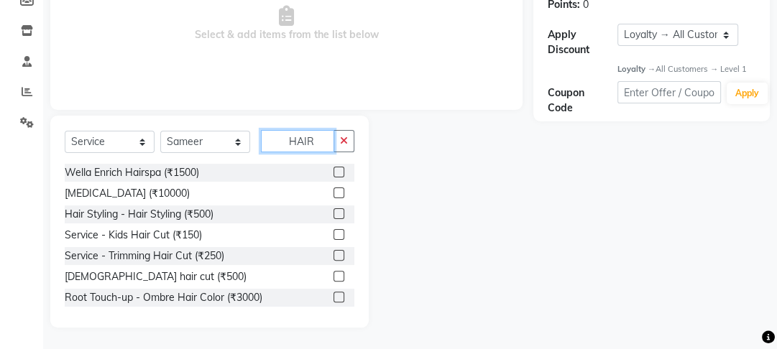
type input "HAIR"
click at [333, 169] on label at bounding box center [338, 172] width 11 height 11
click at [333, 169] on input "checkbox" at bounding box center [337, 172] width 9 height 9
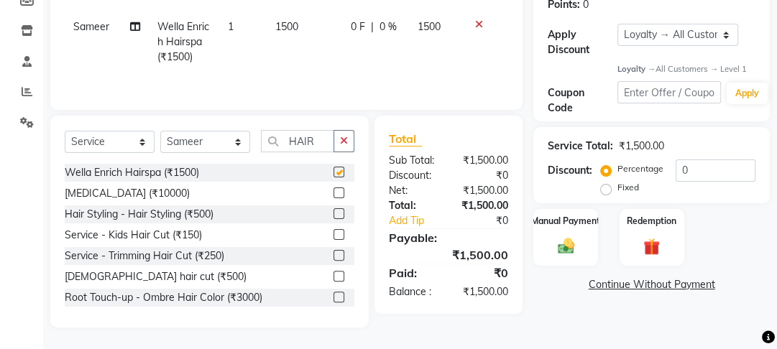
checkbox input "false"
click at [577, 236] on img at bounding box center [566, 245] width 28 height 19
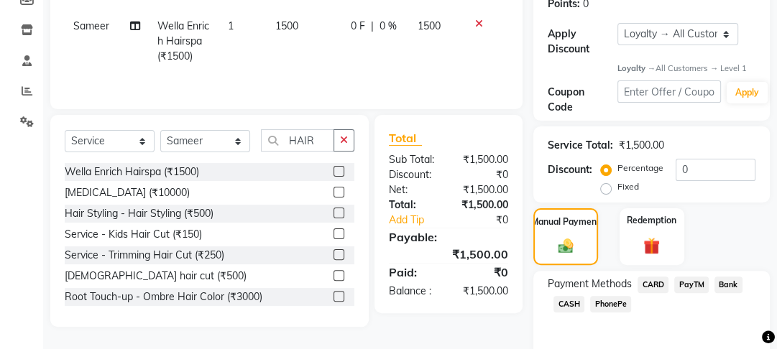
click at [693, 277] on span "PayTM" at bounding box center [691, 285] width 34 height 17
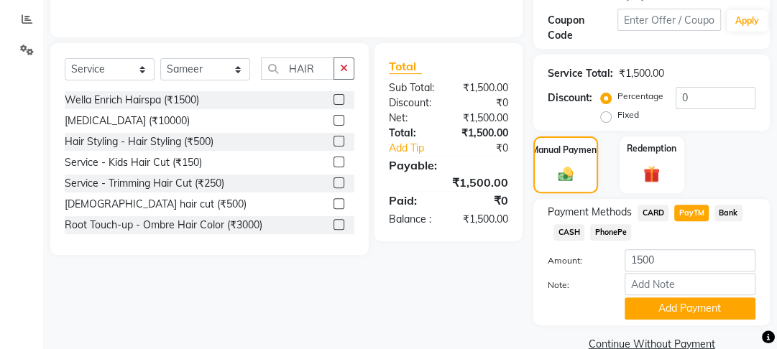
scroll to position [328, 0]
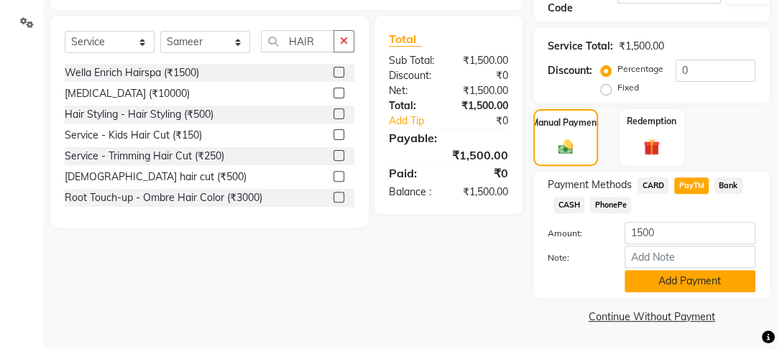
click at [691, 275] on button "Add Payment" at bounding box center [689, 281] width 131 height 22
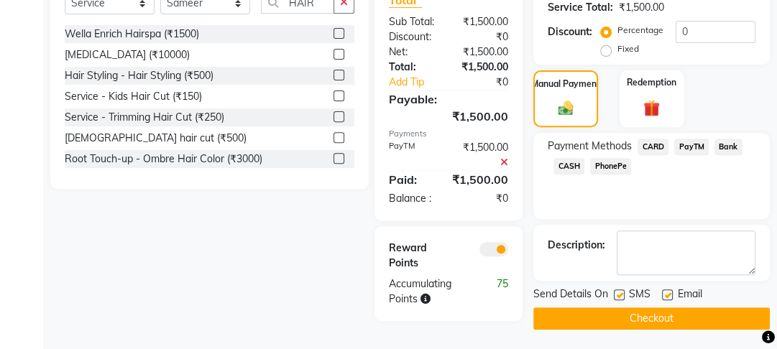
scroll to position [366, 0]
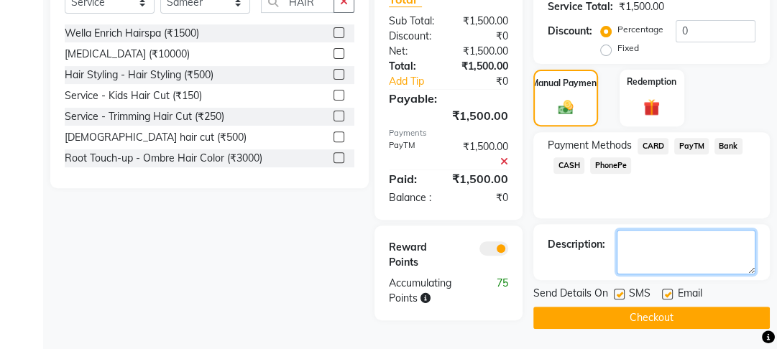
click at [650, 256] on textarea at bounding box center [685, 252] width 139 height 45
click at [646, 259] on textarea at bounding box center [685, 252] width 139 height 45
type textarea "TRIMMING COMPLMENTRY"
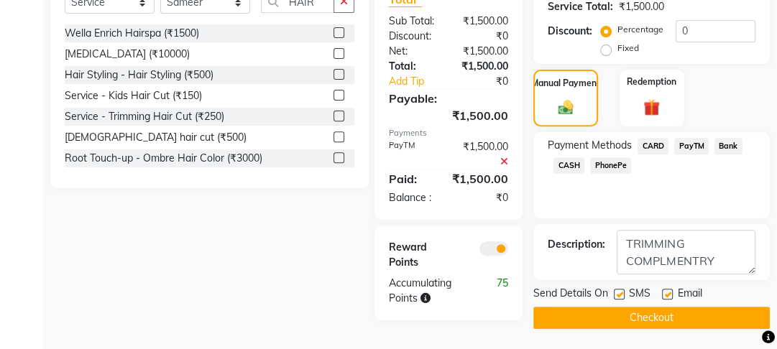
click at [616, 297] on label at bounding box center [619, 294] width 11 height 11
click at [616, 297] on input "checkbox" at bounding box center [618, 294] width 9 height 9
checkbox input "false"
click at [672, 295] on label at bounding box center [667, 294] width 11 height 11
click at [671, 295] on input "checkbox" at bounding box center [666, 294] width 9 height 9
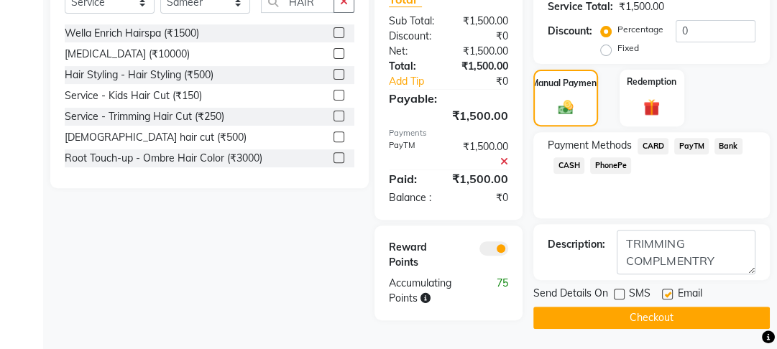
checkbox input "false"
click at [668, 313] on button "Checkout" at bounding box center [651, 318] width 236 height 22
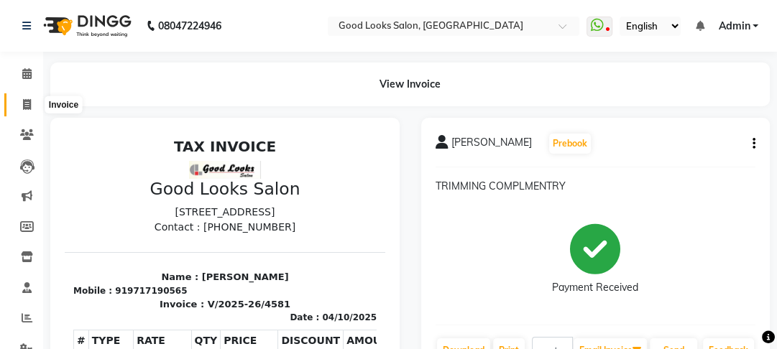
click at [25, 108] on icon at bounding box center [27, 104] width 8 height 11
select select "service"
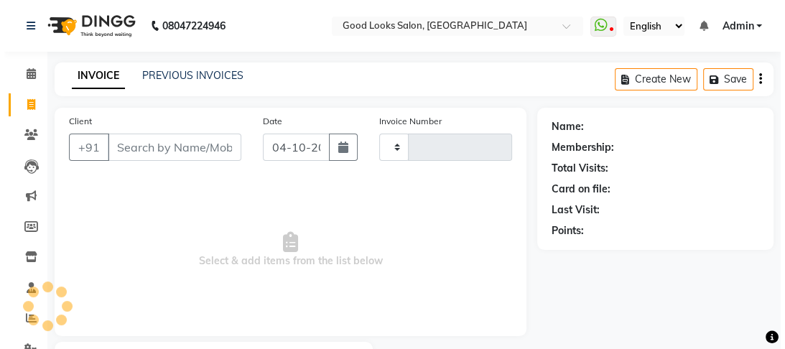
scroll to position [83, 0]
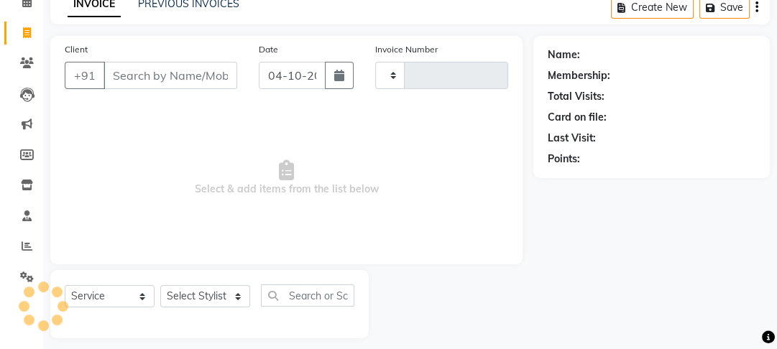
type input "4582"
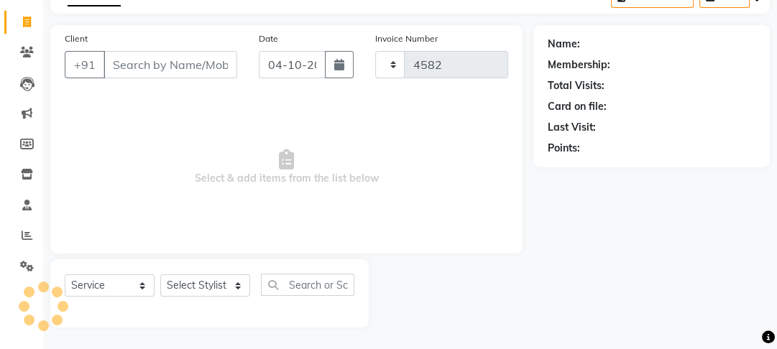
select select "4230"
click at [136, 60] on input "Client" at bounding box center [170, 64] width 134 height 27
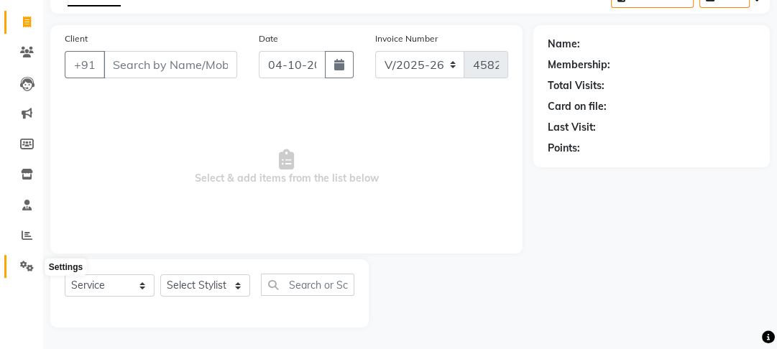
click at [29, 264] on icon at bounding box center [27, 266] width 14 height 11
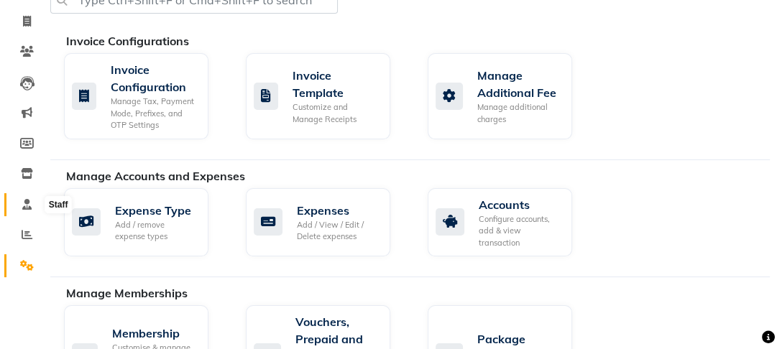
click at [24, 208] on icon at bounding box center [26, 204] width 9 height 11
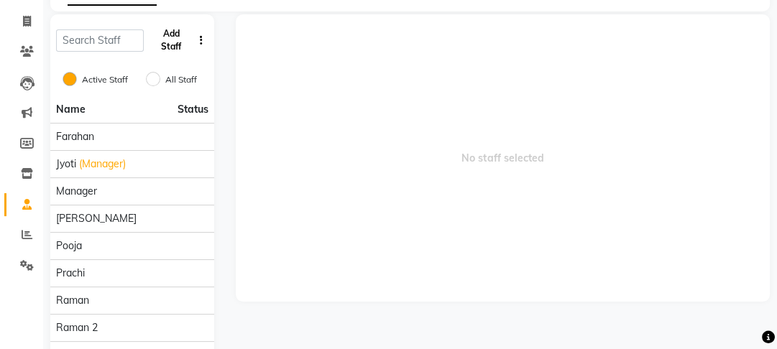
click at [164, 45] on button "Add Staff" at bounding box center [170, 40] width 42 height 37
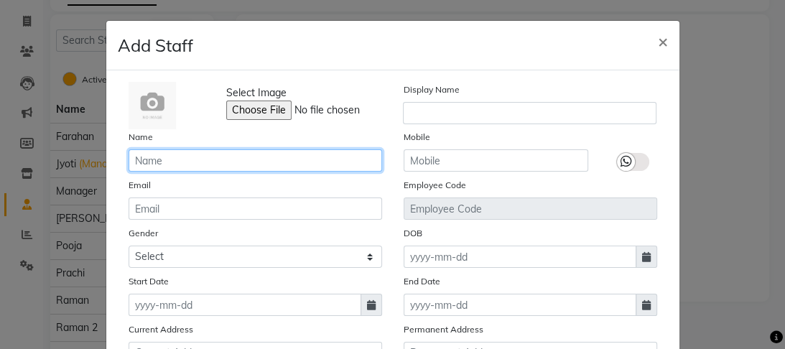
click at [183, 158] on input "text" at bounding box center [256, 160] width 254 height 22
type input "r"
type input "RUHI"
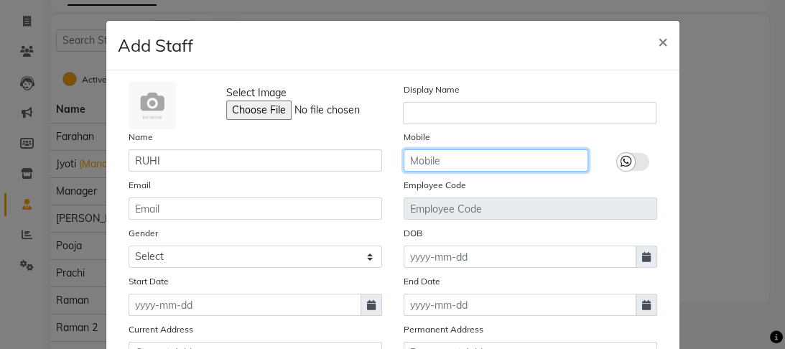
click at [450, 165] on input "text" at bounding box center [496, 160] width 185 height 22
type input "8527016817"
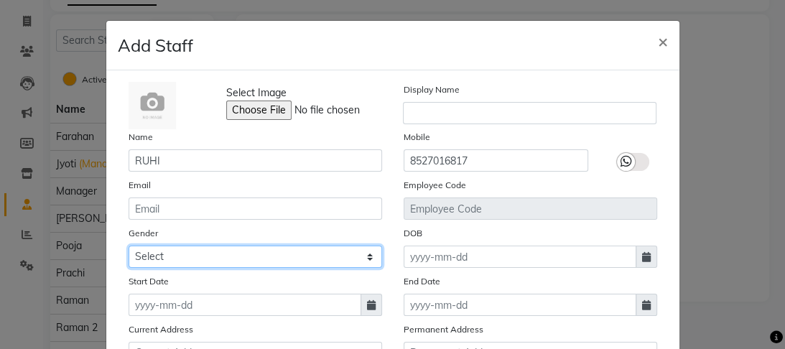
click at [242, 262] on select "Select [DEMOGRAPHIC_DATA] [DEMOGRAPHIC_DATA] Other Prefer Not To Say" at bounding box center [256, 257] width 254 height 22
select select "[DEMOGRAPHIC_DATA]"
click at [129, 248] on select "Select [DEMOGRAPHIC_DATA] [DEMOGRAPHIC_DATA] Other Prefer Not To Say" at bounding box center [256, 257] width 254 height 22
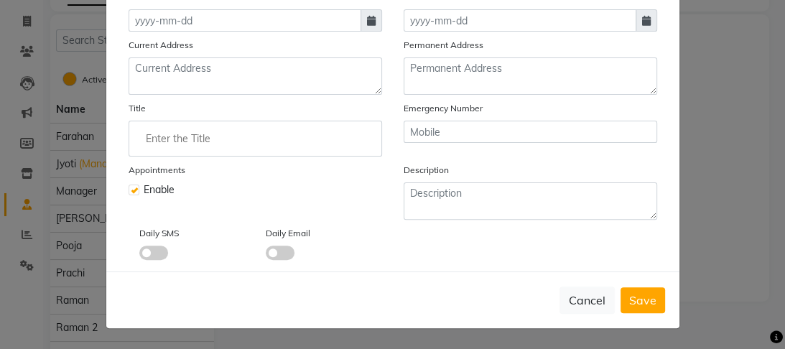
scroll to position [118, 0]
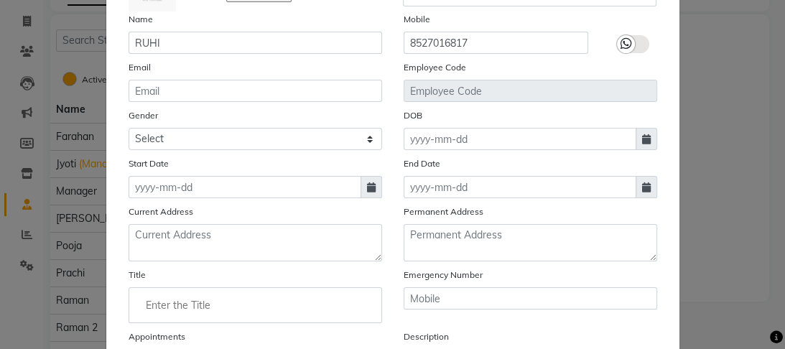
click at [646, 137] on icon at bounding box center [646, 139] width 9 height 10
select select "10"
select select "2025"
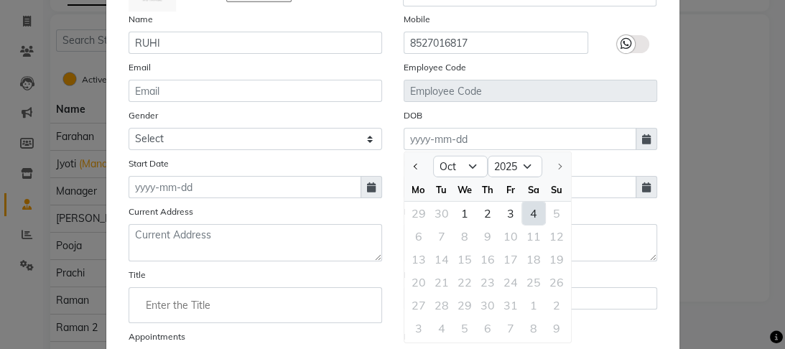
click at [522, 213] on div "4" at bounding box center [533, 213] width 23 height 23
type input "04-10-2025"
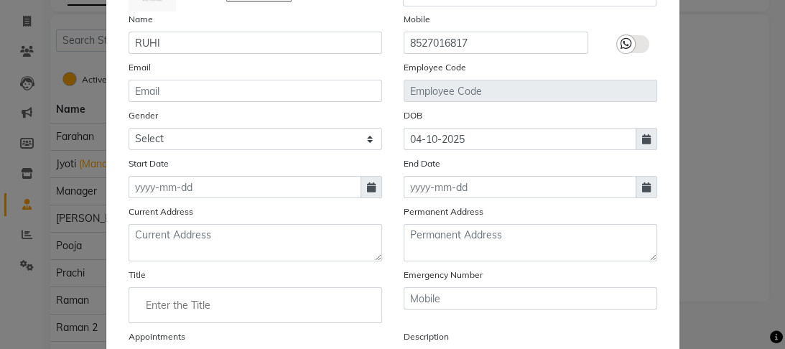
click at [644, 195] on span at bounding box center [647, 187] width 22 height 22
select select "10"
select select "2025"
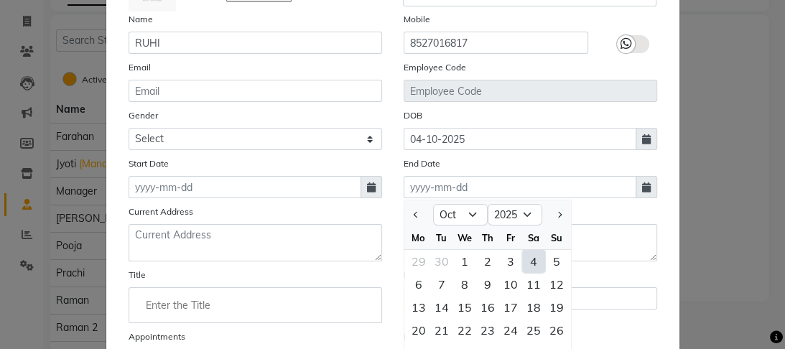
click at [529, 266] on div "4" at bounding box center [533, 261] width 23 height 23
type input "04-10-2025"
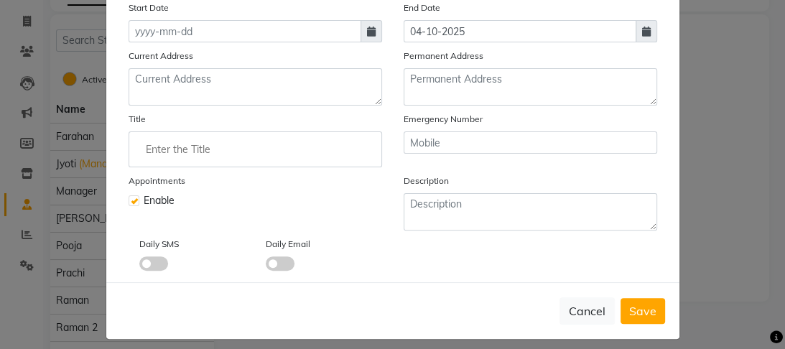
scroll to position [290, 0]
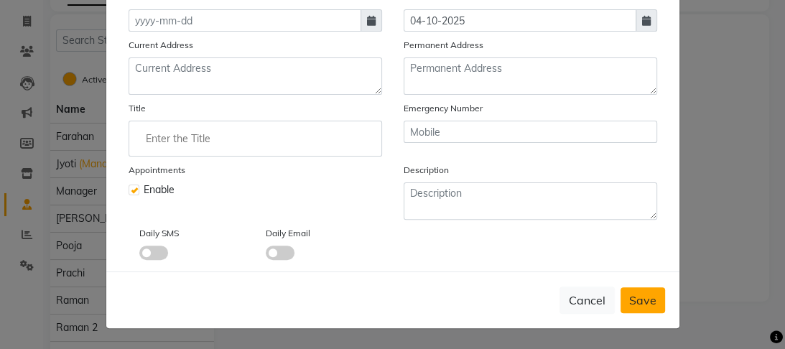
click at [644, 300] on span "Save" at bounding box center [642, 300] width 27 height 14
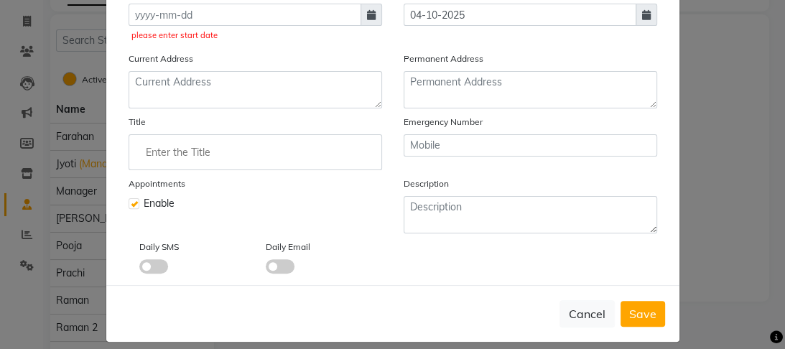
scroll to position [118, 0]
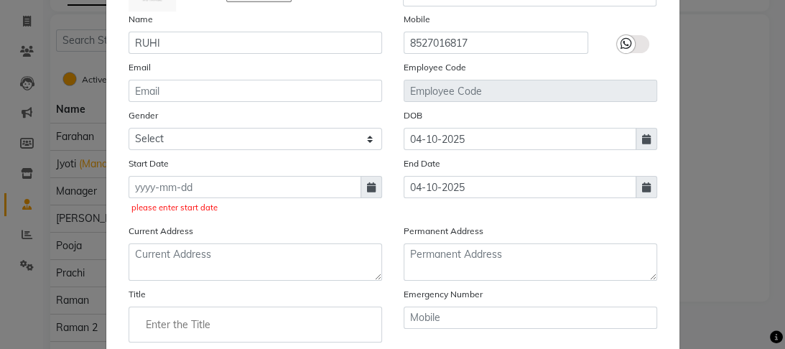
click at [371, 191] on span at bounding box center [372, 187] width 22 height 22
select select "10"
select select "2025"
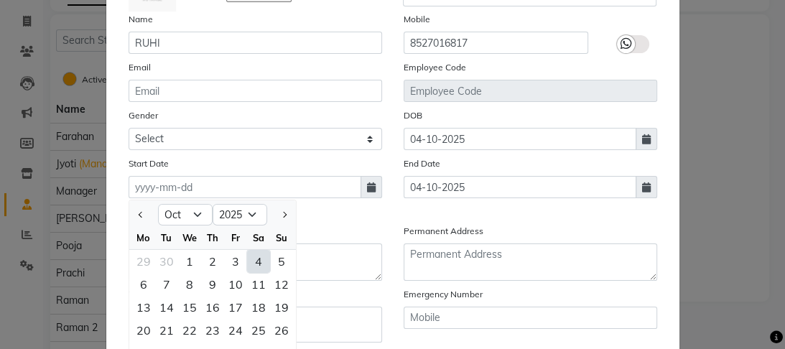
click at [250, 260] on div "4" at bounding box center [258, 261] width 23 height 23
type input "04-10-2025"
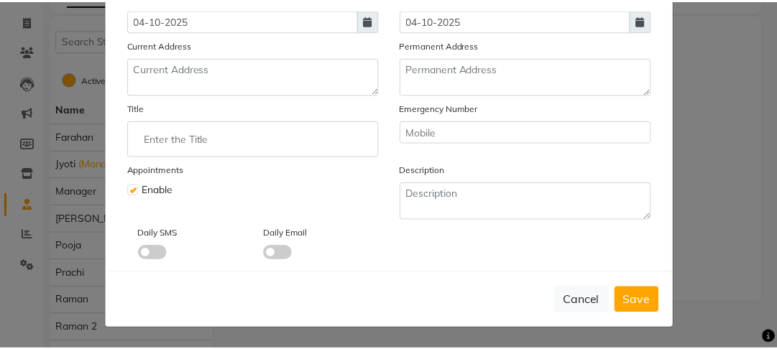
scroll to position [290, 0]
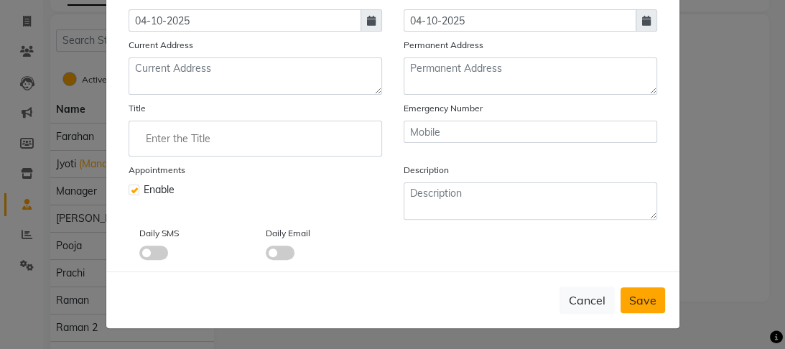
click at [635, 305] on span "Save" at bounding box center [642, 300] width 27 height 14
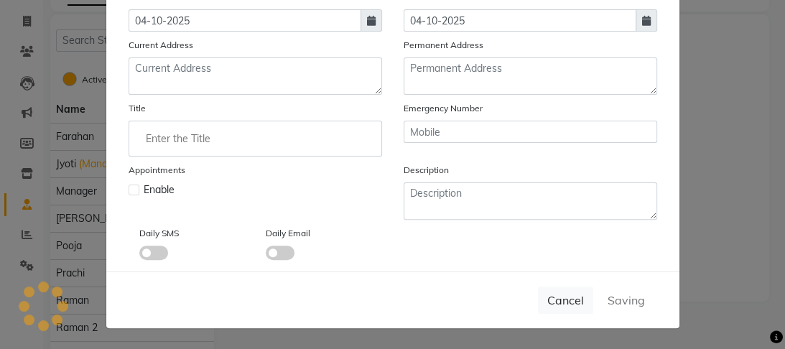
select select
checkbox input "false"
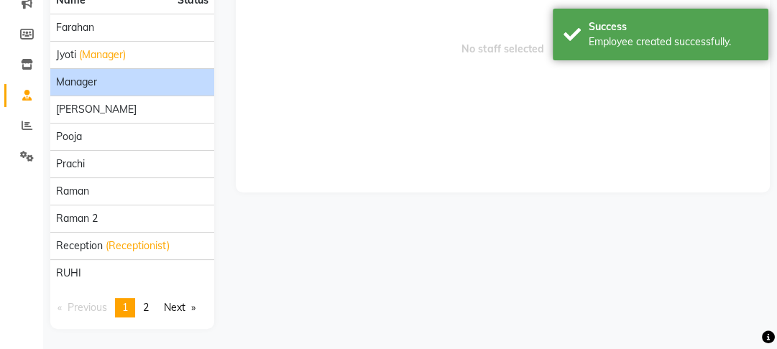
scroll to position [0, 0]
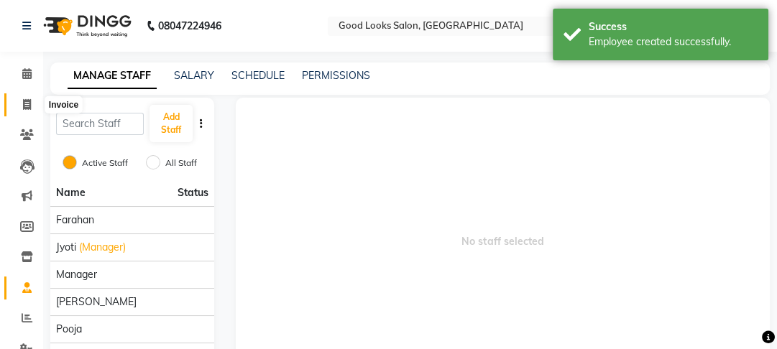
click at [18, 101] on span at bounding box center [26, 105] width 25 height 17
select select "service"
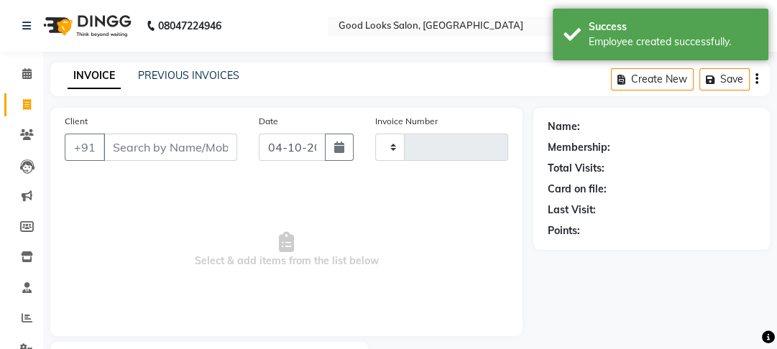
type input "4582"
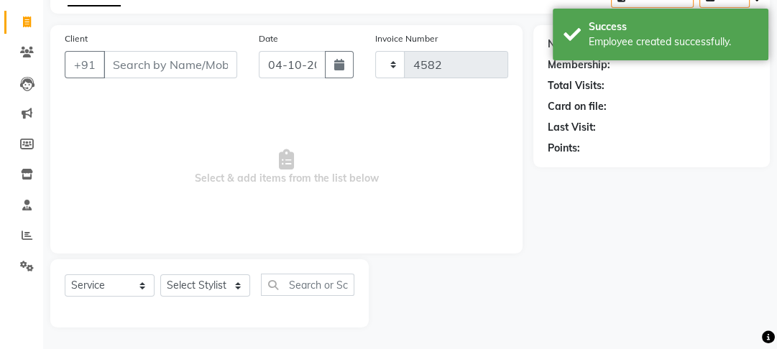
select select "4230"
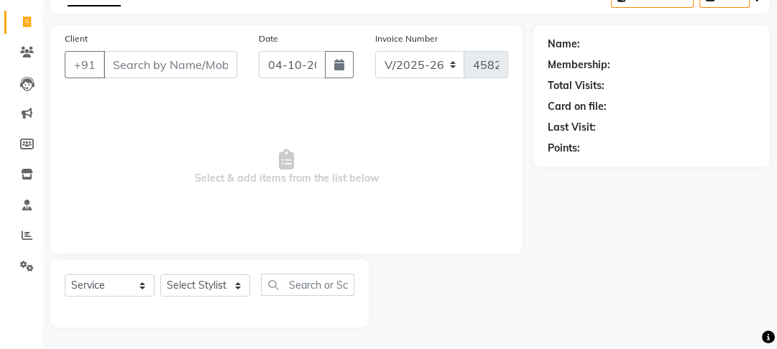
click at [200, 70] on input "Client" at bounding box center [170, 64] width 134 height 27
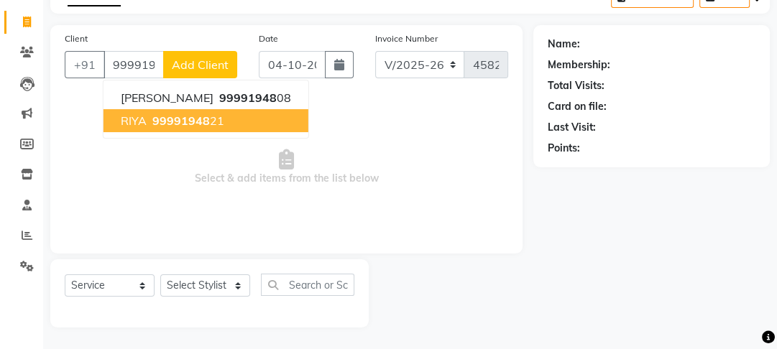
click at [262, 123] on button "[PERSON_NAME] 99991948 21" at bounding box center [205, 120] width 205 height 23
type input "9999194821"
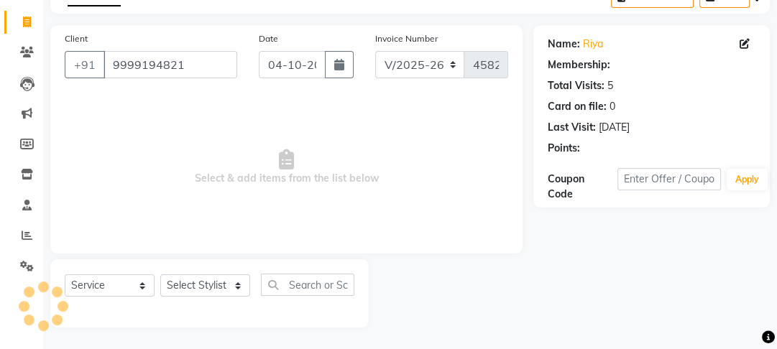
select select "1: Object"
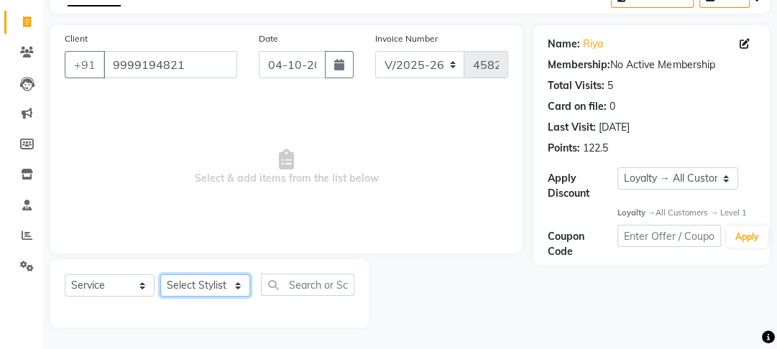
click at [193, 285] on select "Select Stylist [PERSON_NAME] Manager [PERSON_NAME] Pooja [PERSON_NAME] Raman 2 …" at bounding box center [205, 285] width 90 height 22
select select "93731"
click at [160, 274] on select "Select Stylist [PERSON_NAME] Manager [PERSON_NAME] Pooja [PERSON_NAME] Raman 2 …" at bounding box center [205, 285] width 90 height 22
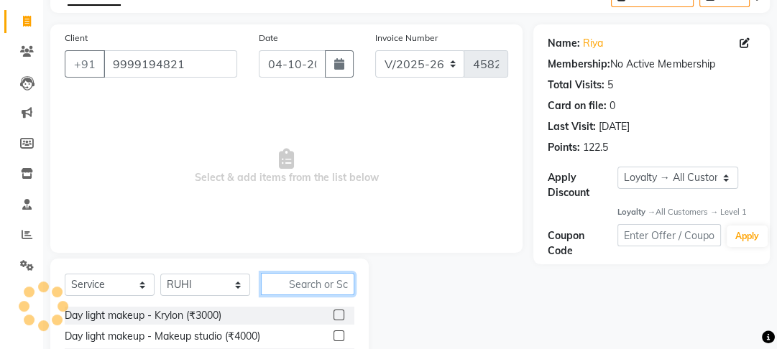
click at [290, 285] on input "text" at bounding box center [307, 284] width 93 height 22
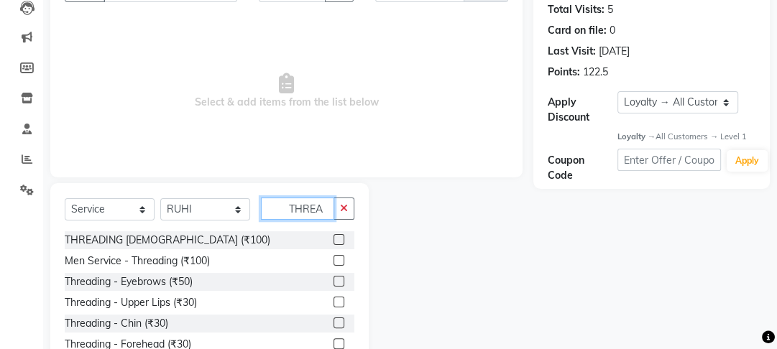
scroll to position [227, 0]
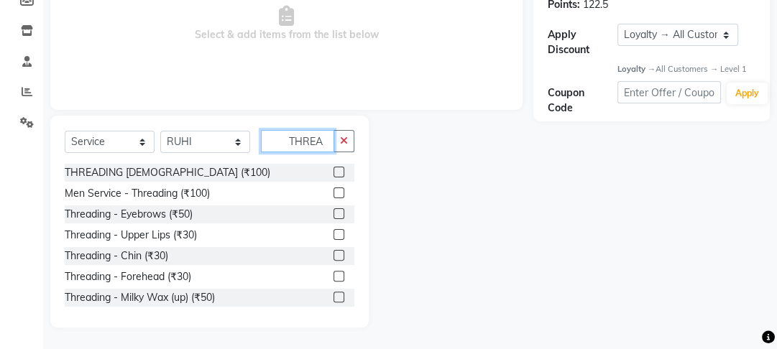
type input "THREA"
click at [333, 212] on label at bounding box center [338, 213] width 11 height 11
click at [333, 212] on input "checkbox" at bounding box center [337, 214] width 9 height 9
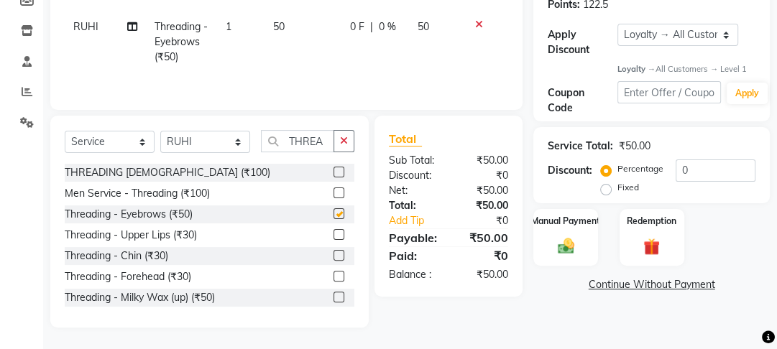
checkbox input "false"
click at [333, 278] on label at bounding box center [338, 276] width 11 height 11
click at [333, 278] on input "checkbox" at bounding box center [337, 276] width 9 height 9
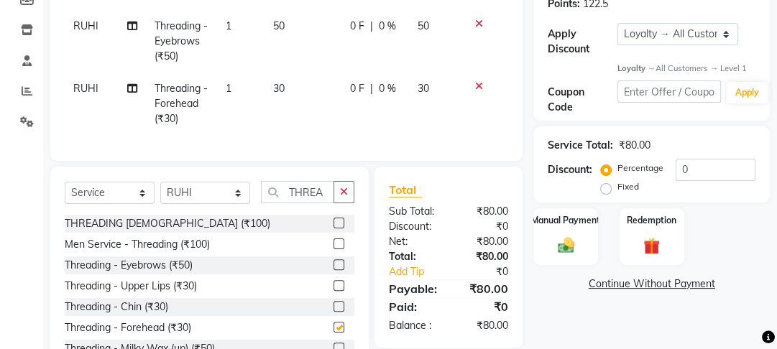
click at [323, 106] on td "30" at bounding box center [302, 104] width 77 height 63
checkbox input "false"
select select "93731"
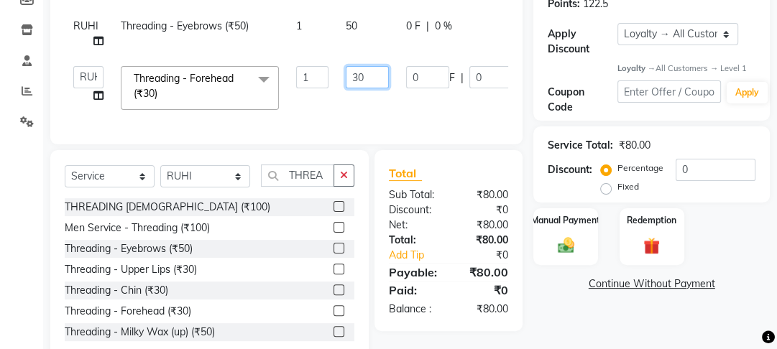
drag, startPoint x: 365, startPoint y: 83, endPoint x: 315, endPoint y: 91, distance: 50.8
click at [315, 91] on tr "[PERSON_NAME] Manager [PERSON_NAME] [PERSON_NAME] Raman 2 Reception RUHI Sameer…" at bounding box center [342, 87] width 554 height 61
type input "50"
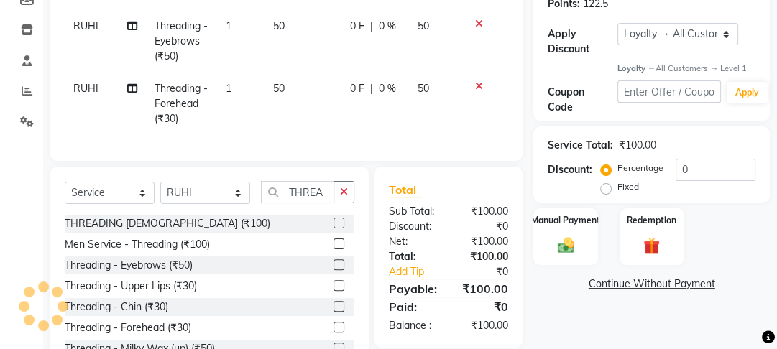
click at [315, 91] on tr "[PERSON_NAME] Threading - Forehead (₹30) 1 50 0 F | 0 % 50" at bounding box center [286, 104] width 443 height 63
click at [348, 208] on div "Select Service Product Membership Package Voucher Prepaid Gift Card Select Styl…" at bounding box center [209, 273] width 318 height 212
click at [348, 203] on button "button" at bounding box center [343, 192] width 21 height 22
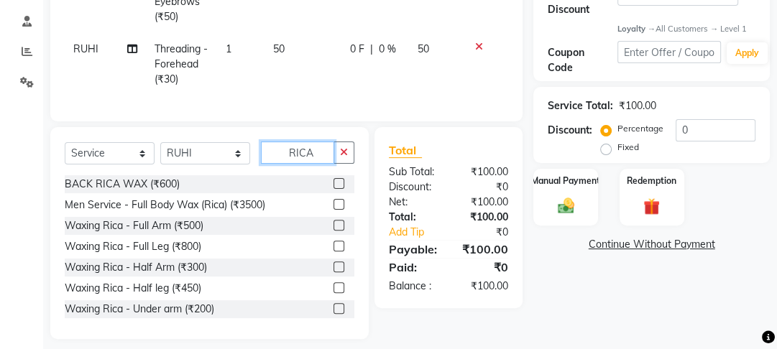
scroll to position [287, 0]
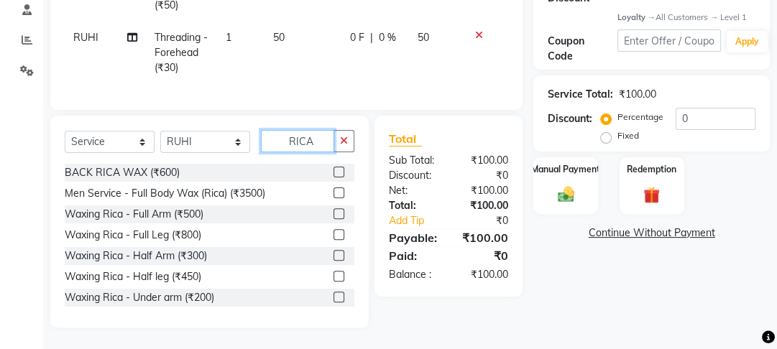
type input "RICA"
click at [333, 216] on label at bounding box center [338, 213] width 11 height 11
click at [333, 216] on input "checkbox" at bounding box center [337, 214] width 9 height 9
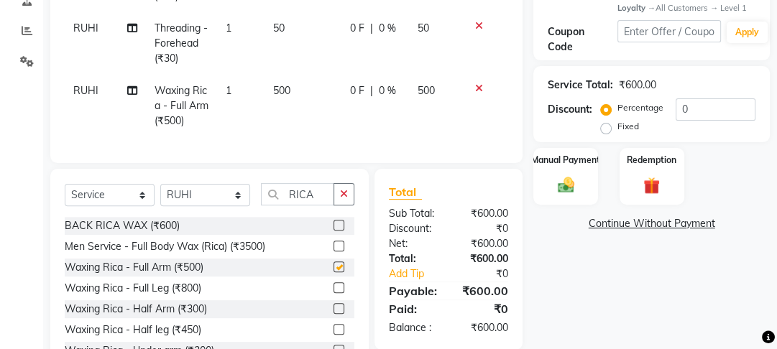
checkbox input "false"
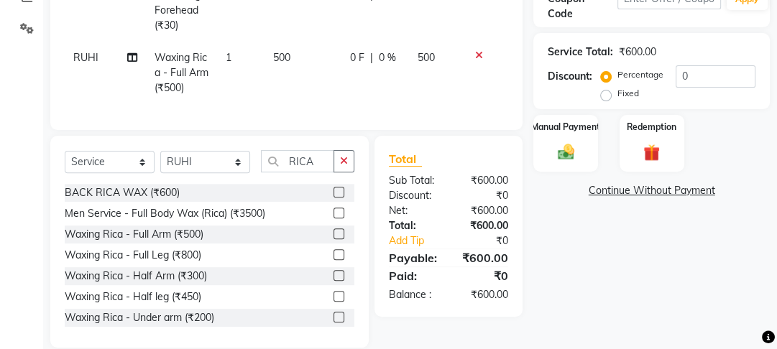
scroll to position [350, 0]
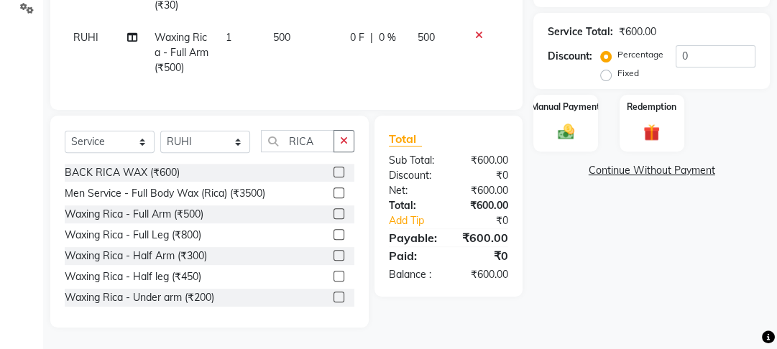
click at [333, 279] on label at bounding box center [338, 276] width 11 height 11
click at [333, 279] on input "checkbox" at bounding box center [337, 276] width 9 height 9
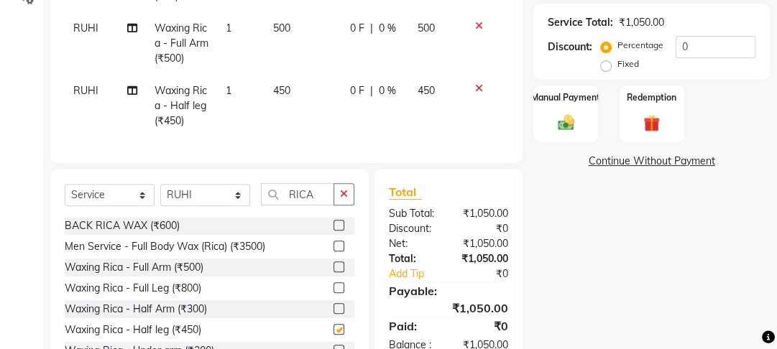
checkbox input "false"
drag, startPoint x: 320, startPoint y: 29, endPoint x: 328, endPoint y: 32, distance: 8.4
click at [320, 29] on td "500" at bounding box center [302, 43] width 77 height 63
select select "93731"
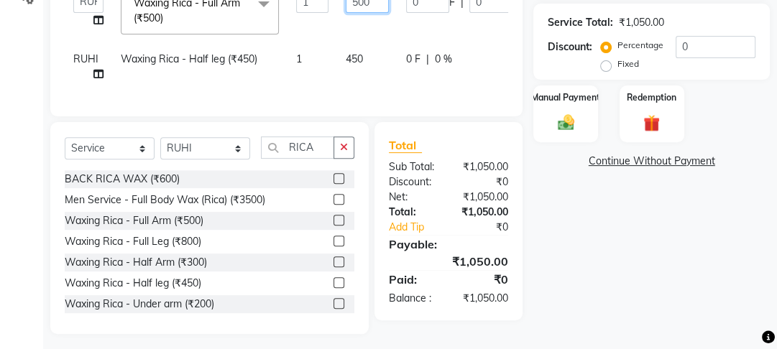
drag, startPoint x: 359, startPoint y: 15, endPoint x: 326, endPoint y: 4, distance: 34.8
click at [326, 4] on tr "[PERSON_NAME] Manager [PERSON_NAME] [PERSON_NAME] Raman 2 Reception RUHI Sameer…" at bounding box center [342, 12] width 554 height 61
drag, startPoint x: 357, startPoint y: 4, endPoint x: 361, endPoint y: 42, distance: 37.5
click at [358, 17] on td "500" at bounding box center [367, 12] width 60 height 61
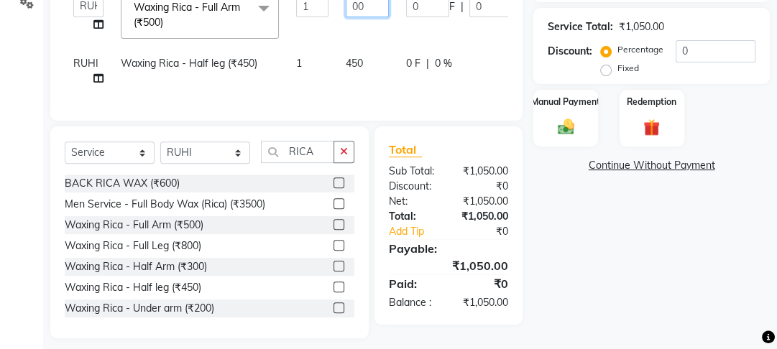
type input "400"
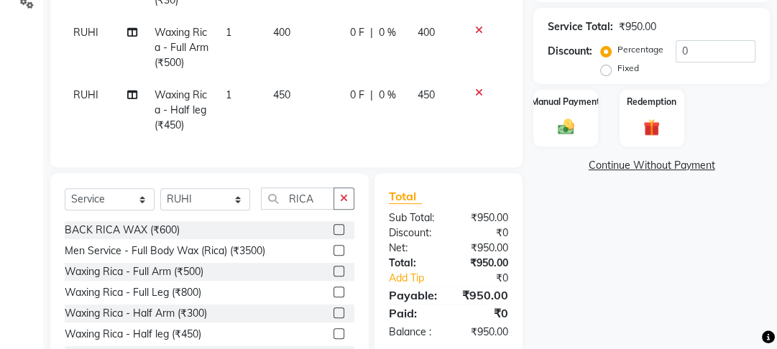
click at [380, 70] on td "0 F | 0 %" at bounding box center [375, 48] width 68 height 63
select select "93731"
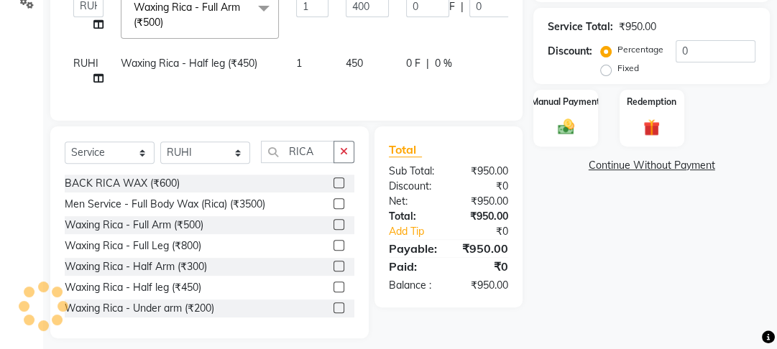
click at [378, 66] on td "450" at bounding box center [367, 70] width 60 height 47
select select "93731"
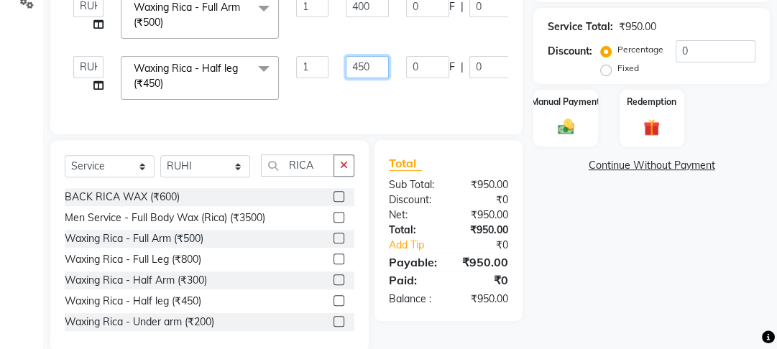
drag, startPoint x: 364, startPoint y: 72, endPoint x: 374, endPoint y: 95, distance: 25.4
click at [368, 79] on td "450" at bounding box center [367, 77] width 60 height 61
type input "400"
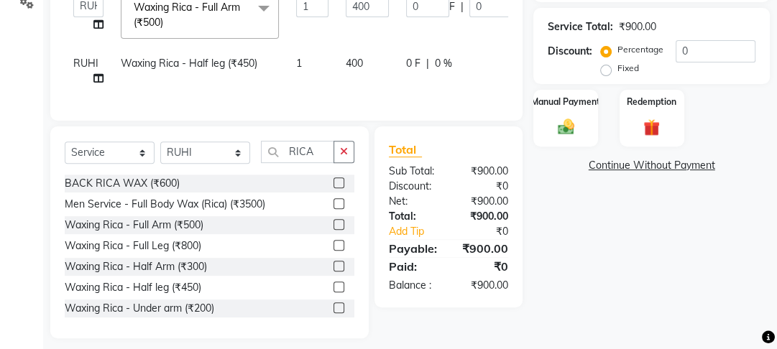
click at [374, 92] on td "400" at bounding box center [367, 70] width 60 height 47
select select "93731"
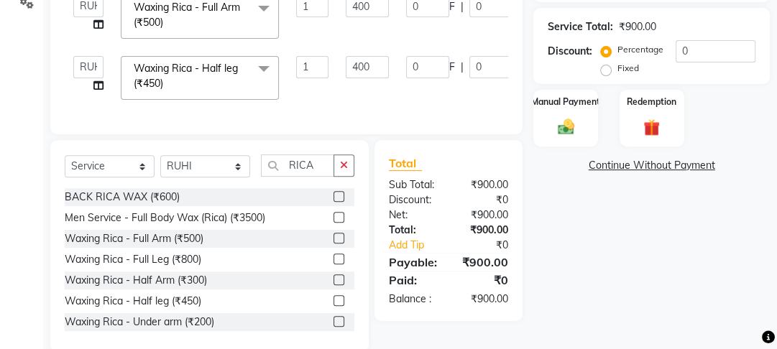
scroll to position [379, 0]
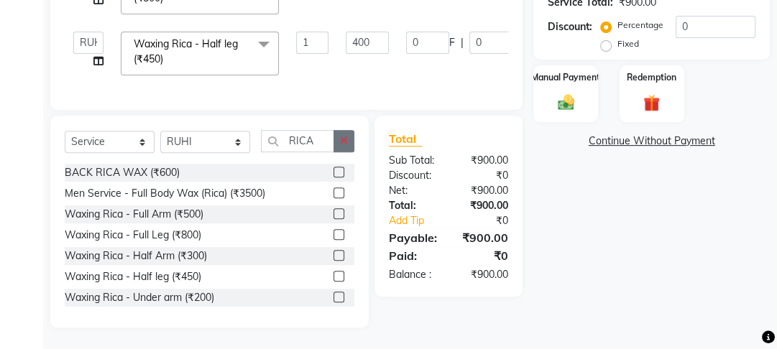
click at [336, 141] on button "button" at bounding box center [343, 141] width 21 height 22
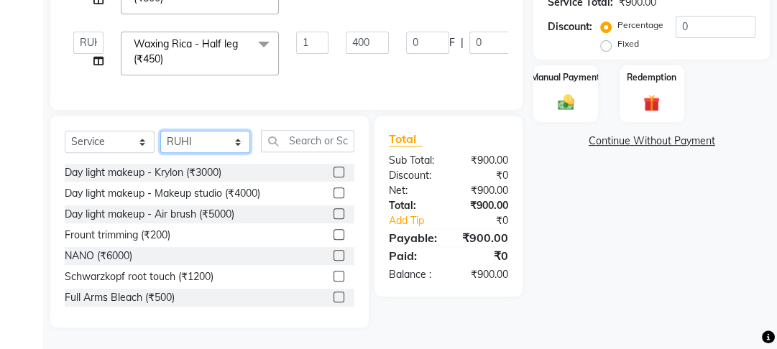
click at [174, 152] on select "Select Stylist [PERSON_NAME] Manager [PERSON_NAME] Pooja [PERSON_NAME] Raman 2 …" at bounding box center [205, 142] width 90 height 22
select select "43944"
click at [160, 131] on select "Select Stylist [PERSON_NAME] Manager [PERSON_NAME] Pooja [PERSON_NAME] Raman 2 …" at bounding box center [205, 142] width 90 height 22
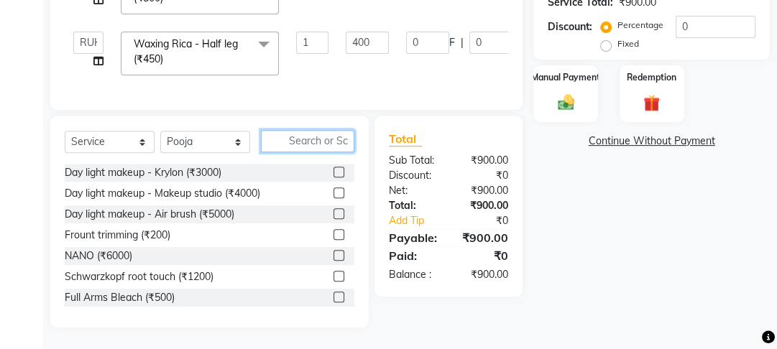
click at [284, 144] on input "text" at bounding box center [307, 141] width 93 height 22
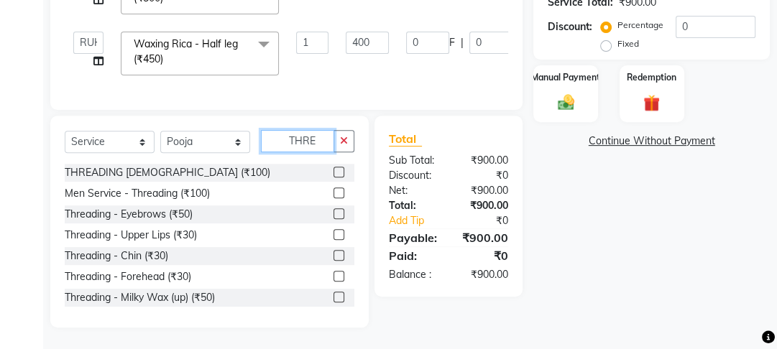
type input "THRE"
click at [333, 212] on label at bounding box center [338, 213] width 11 height 11
click at [333, 212] on input "checkbox" at bounding box center [337, 214] width 9 height 9
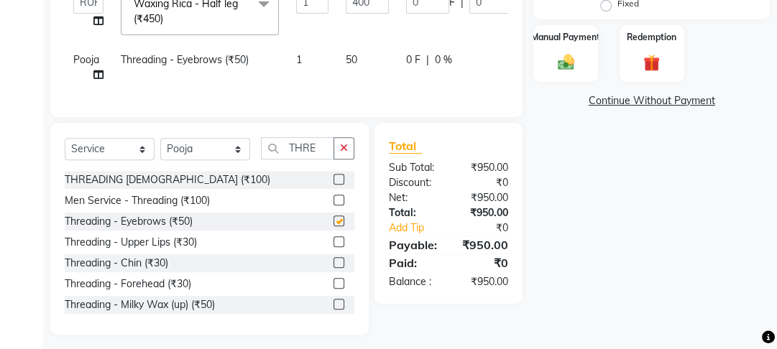
scroll to position [425, 0]
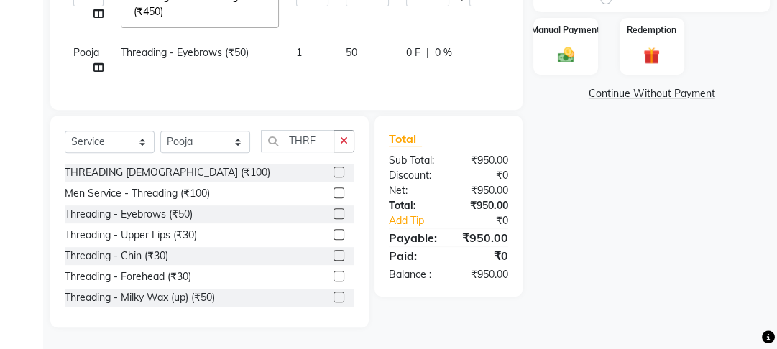
checkbox input "false"
click at [334, 299] on label at bounding box center [338, 297] width 11 height 11
click at [334, 299] on input "checkbox" at bounding box center [337, 297] width 9 height 9
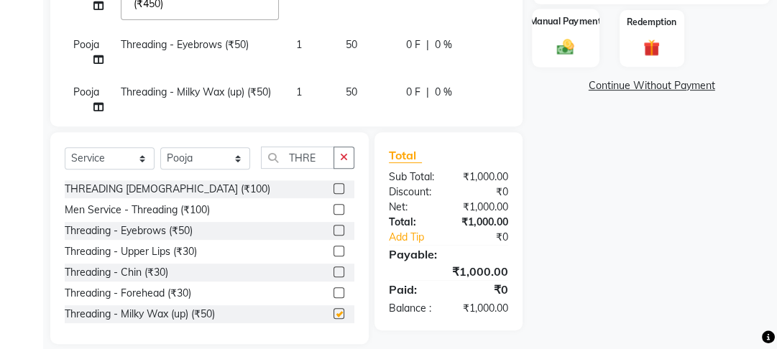
checkbox input "false"
click at [557, 42] on img at bounding box center [566, 46] width 28 height 19
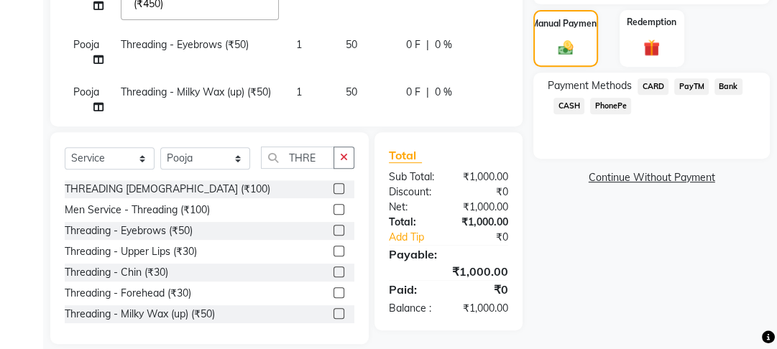
click at [693, 89] on span "PayTM" at bounding box center [691, 86] width 34 height 17
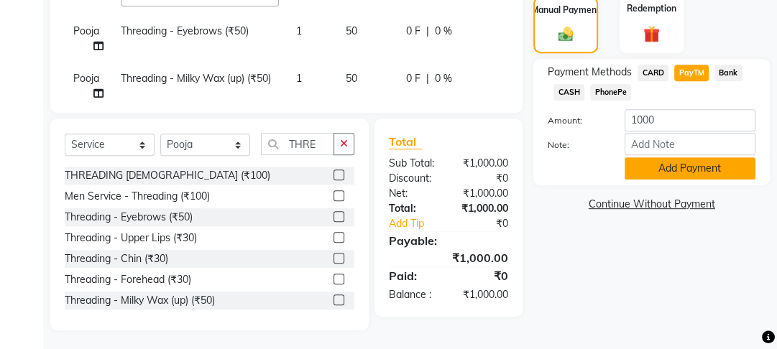
scroll to position [443, 0]
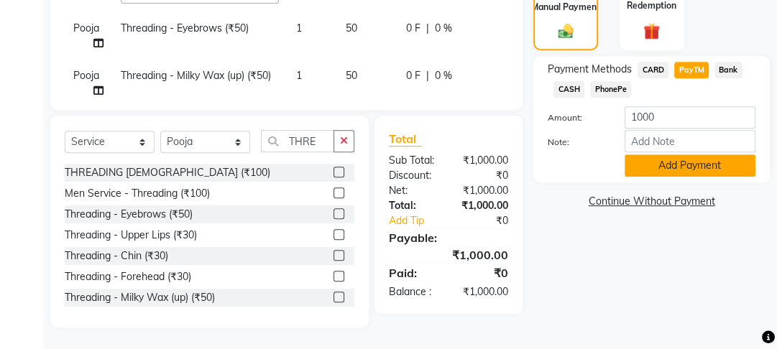
click at [681, 164] on button "Add Payment" at bounding box center [689, 165] width 131 height 22
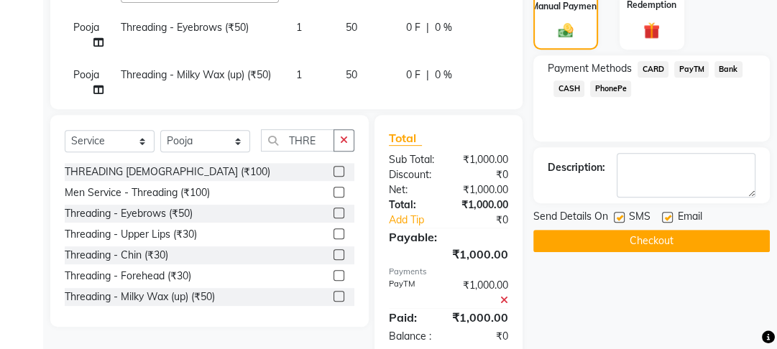
click at [666, 220] on label at bounding box center [667, 217] width 11 height 11
click at [666, 220] on input "checkbox" at bounding box center [666, 217] width 9 height 9
checkbox input "false"
click at [615, 218] on label at bounding box center [619, 217] width 11 height 11
click at [615, 218] on input "checkbox" at bounding box center [618, 217] width 9 height 9
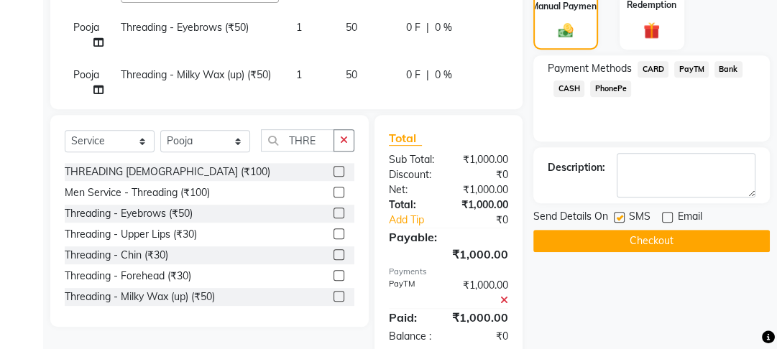
checkbox input "false"
click at [624, 236] on button "Checkout" at bounding box center [651, 241] width 236 height 22
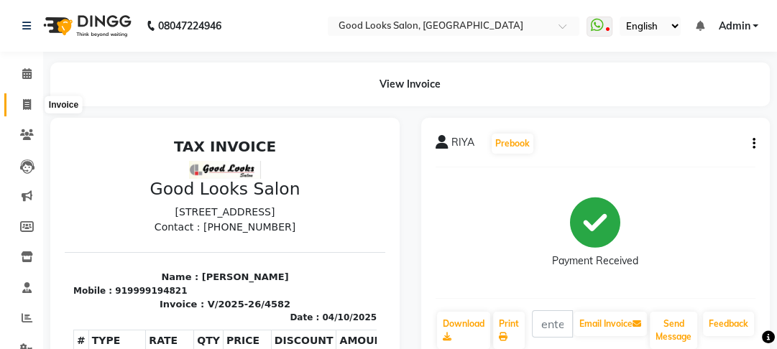
click at [17, 110] on span at bounding box center [26, 105] width 25 height 17
select select "service"
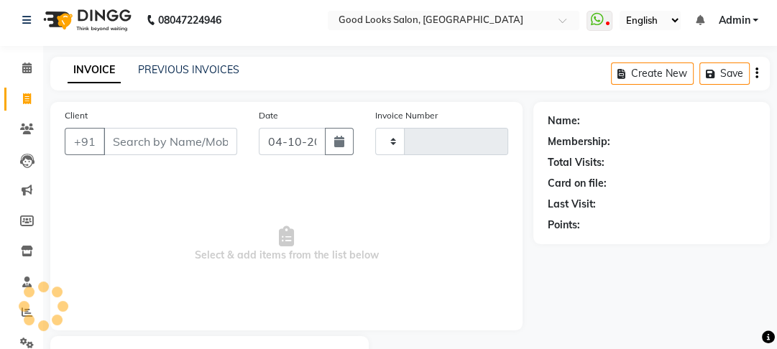
type input "4583"
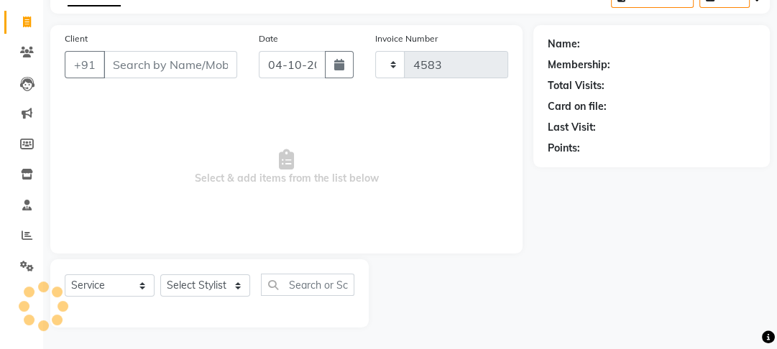
select select "4230"
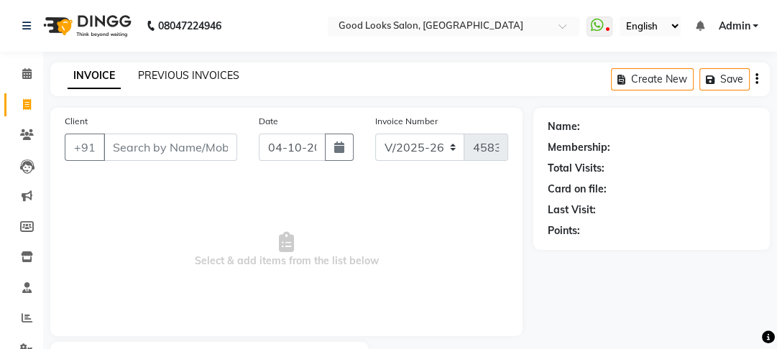
click at [156, 78] on link "PREVIOUS INVOICES" at bounding box center [188, 75] width 101 height 13
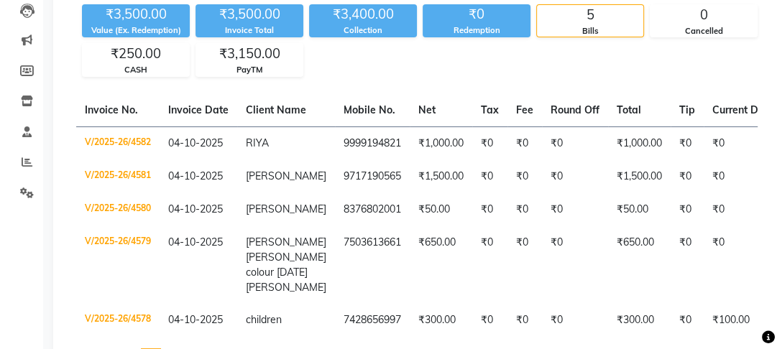
scroll to position [172, 0]
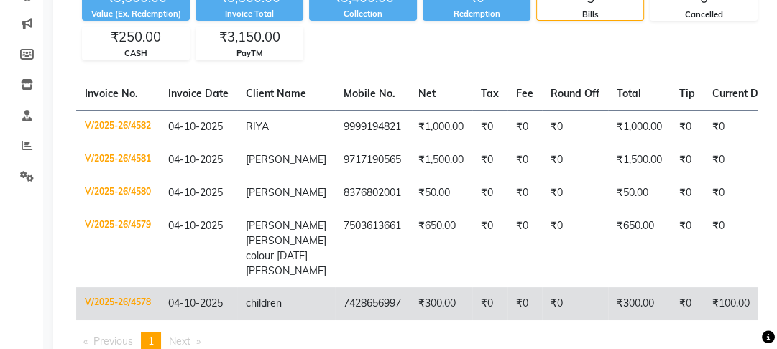
drag, startPoint x: 450, startPoint y: 315, endPoint x: 514, endPoint y: 313, distance: 64.7
click at [514, 313] on tr "V/2025-26/4578 [DATE] children 7428656997 ₹300.00 ₹0 ₹0 ₹0 ₹300.00 ₹0 ₹100.00 […" at bounding box center [676, 303] width 1201 height 33
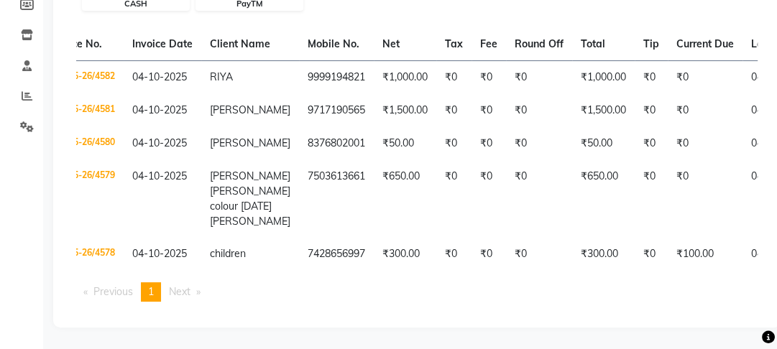
scroll to position [0, 0]
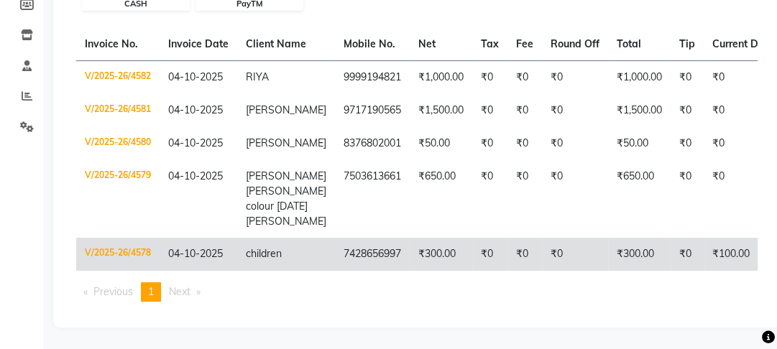
click at [264, 256] on td "children" at bounding box center [286, 254] width 98 height 33
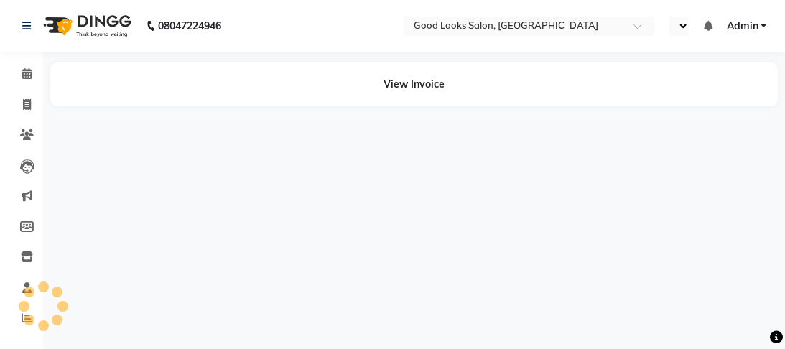
select select "en"
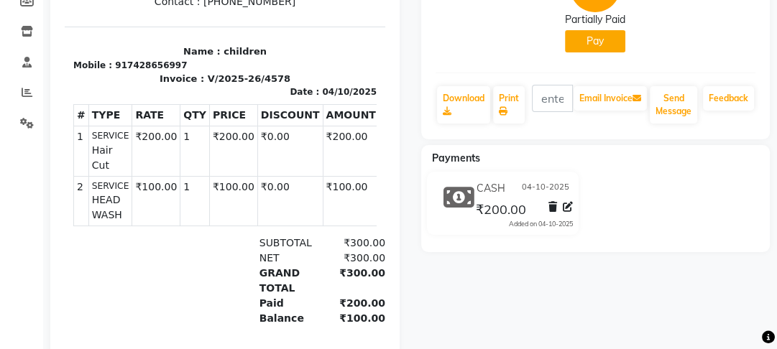
scroll to position [308, 0]
